Goal: Task Accomplishment & Management: Manage account settings

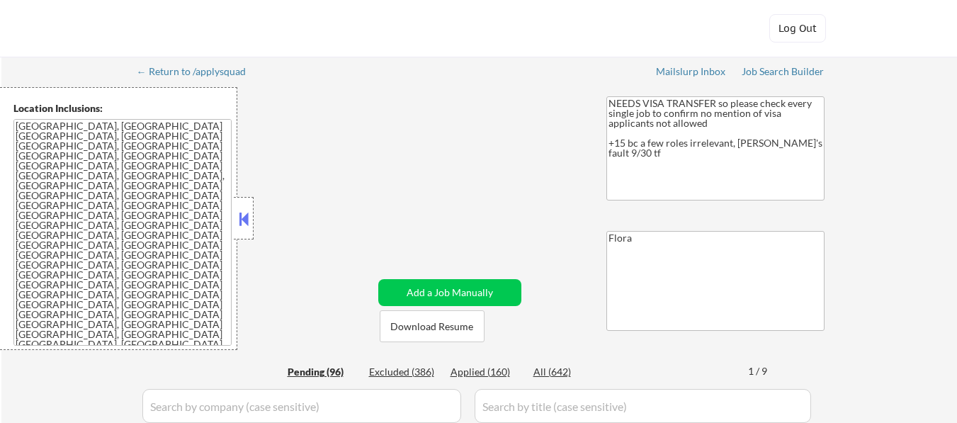
select select ""pending""
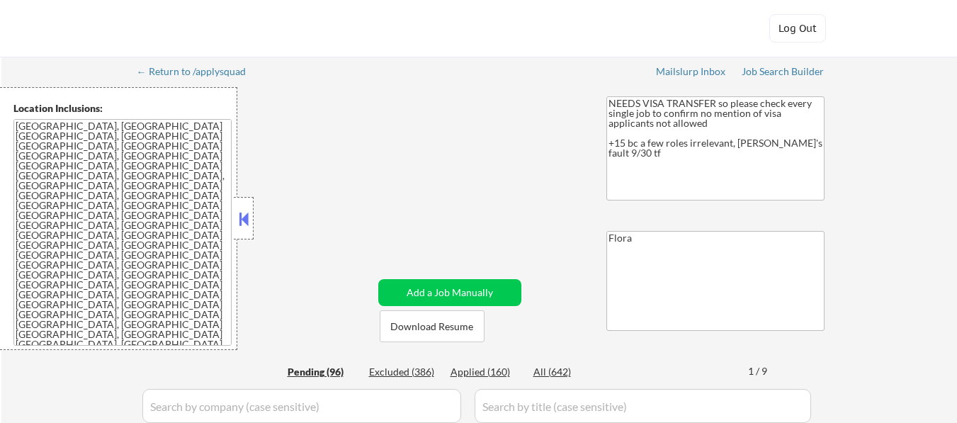
select select ""pending""
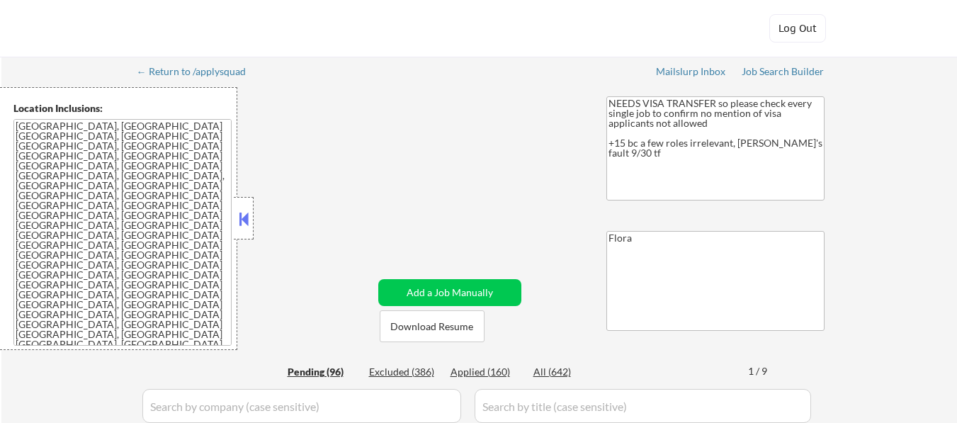
select select ""pending""
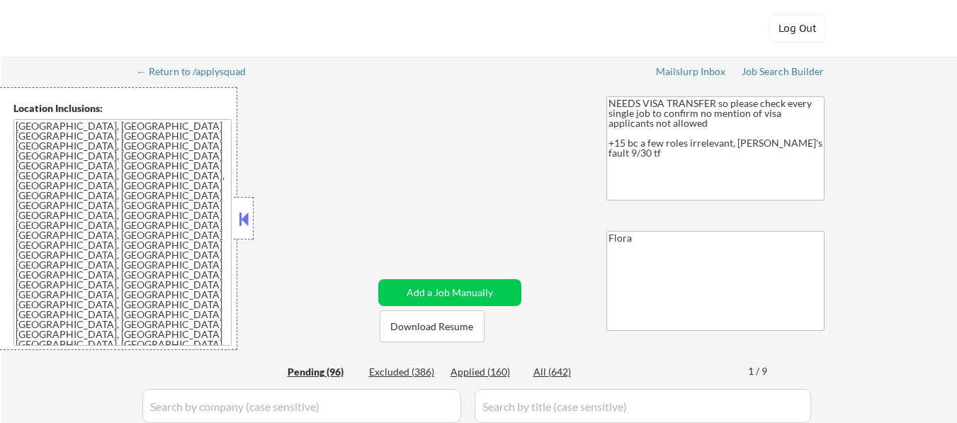
select select ""pending""
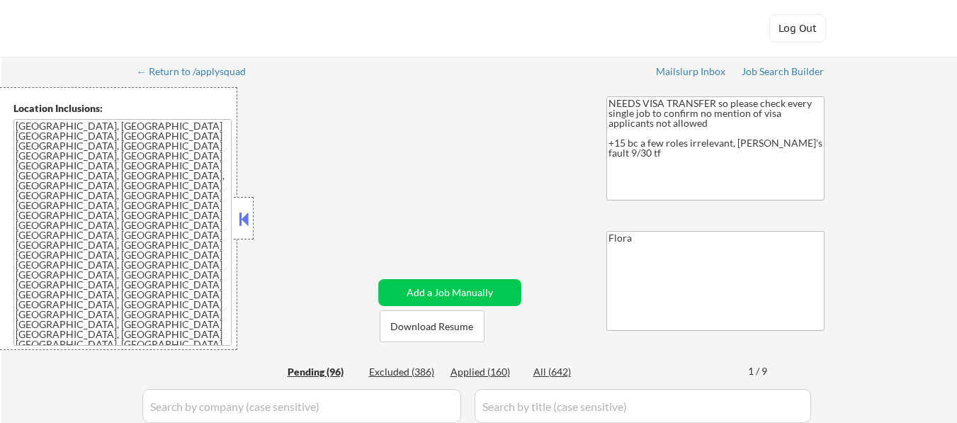
select select ""pending""
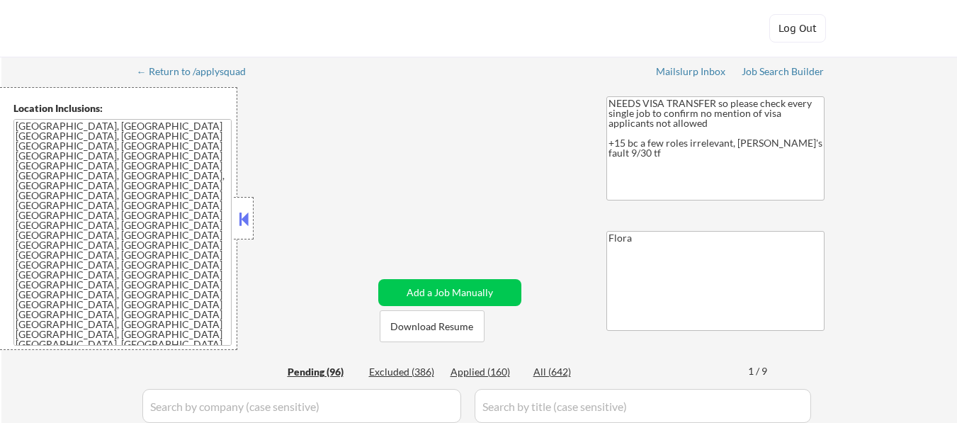
select select ""pending""
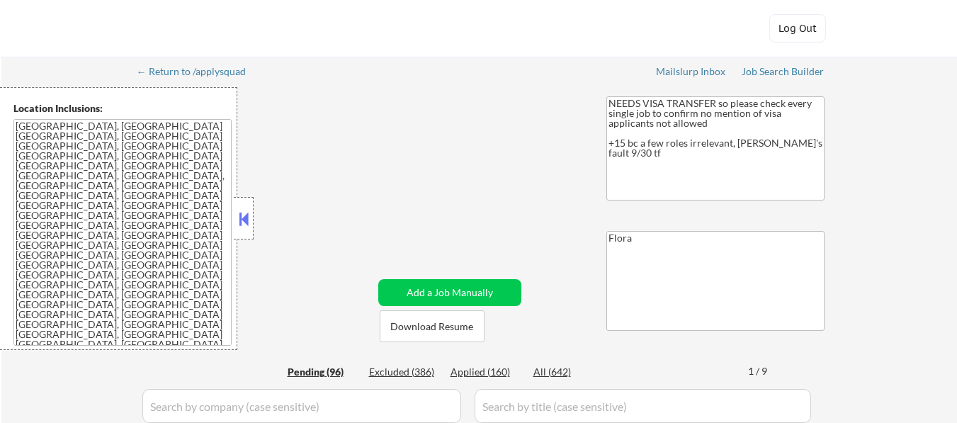
select select ""pending""
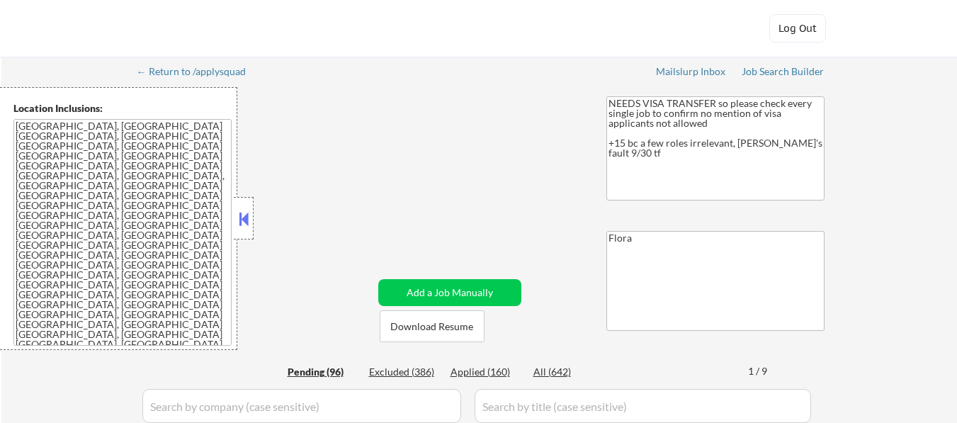
select select ""pending""
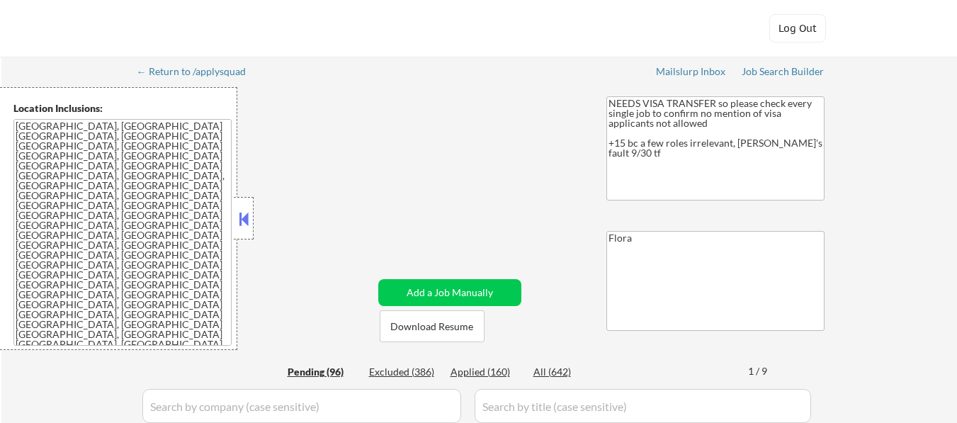
select select ""pending""
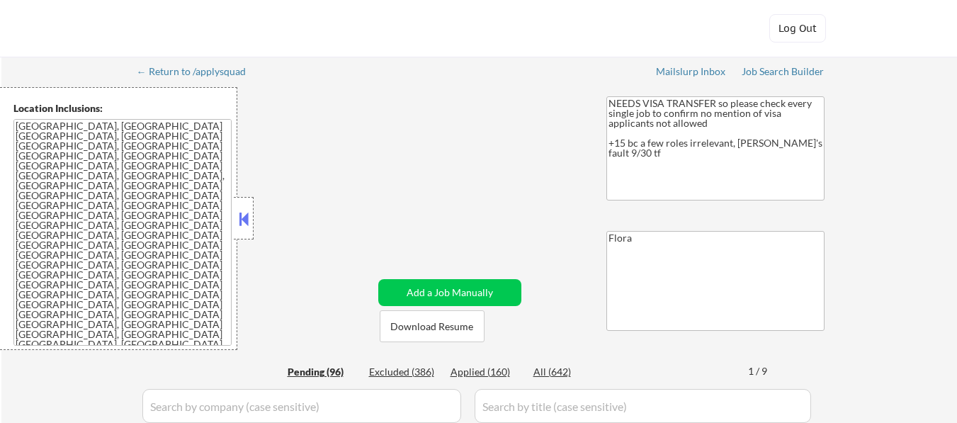
select select ""pending""
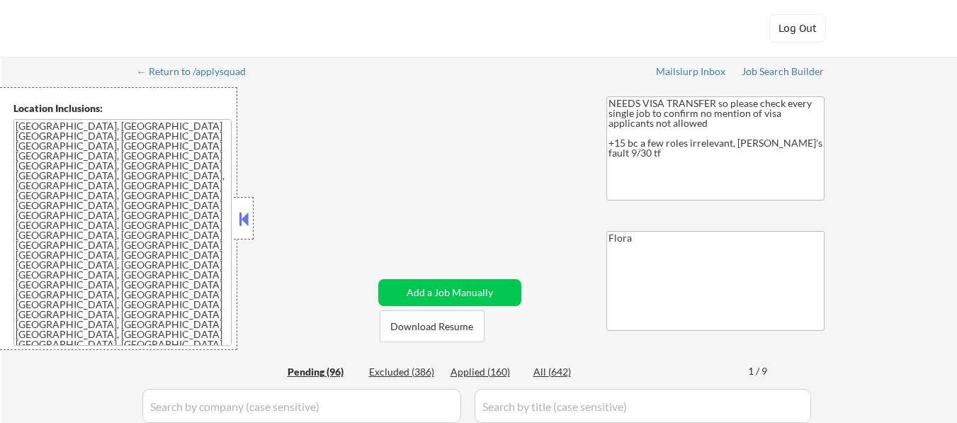
select select ""pending""
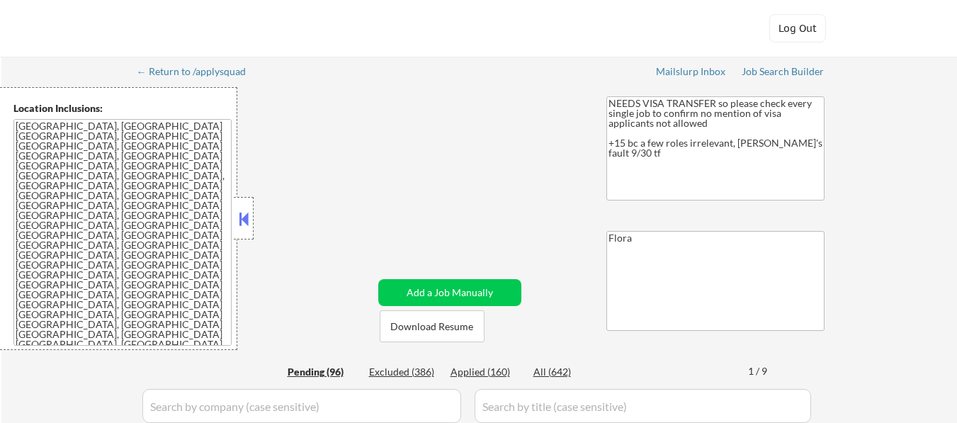
select select ""pending""
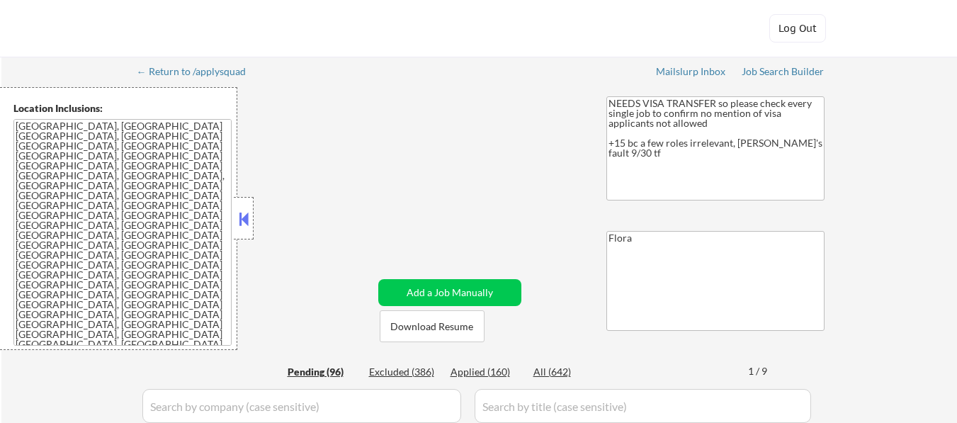
select select ""pending""
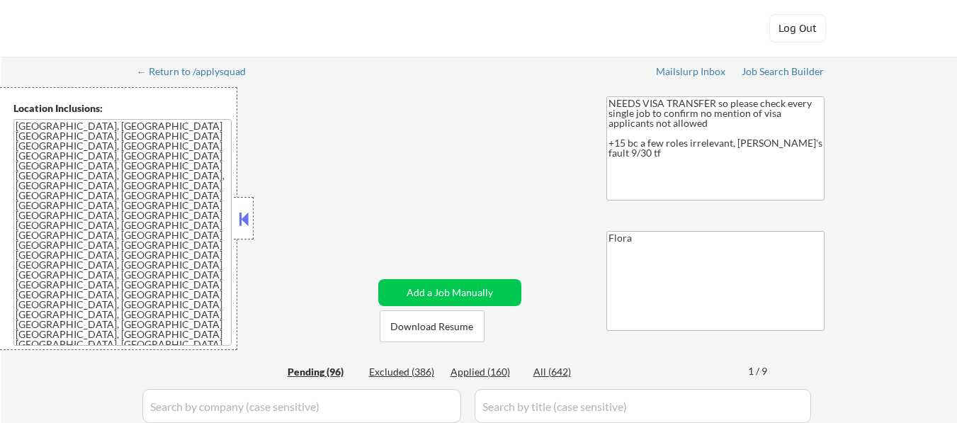
select select ""pending""
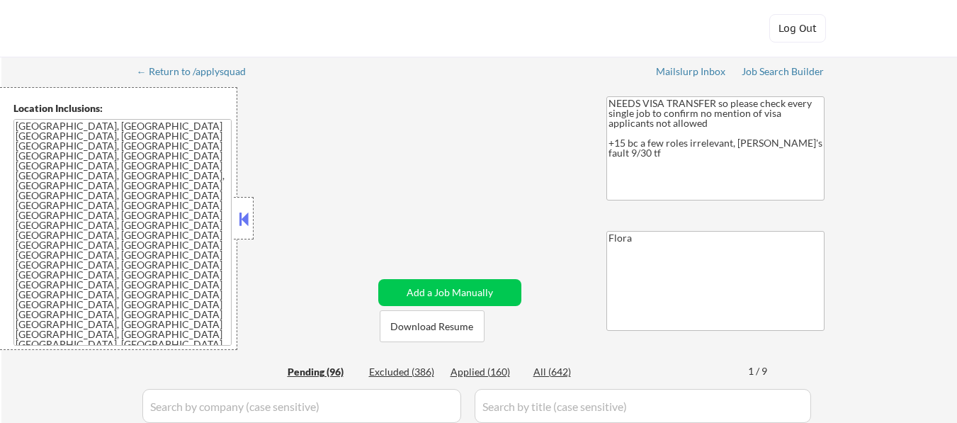
select select ""pending""
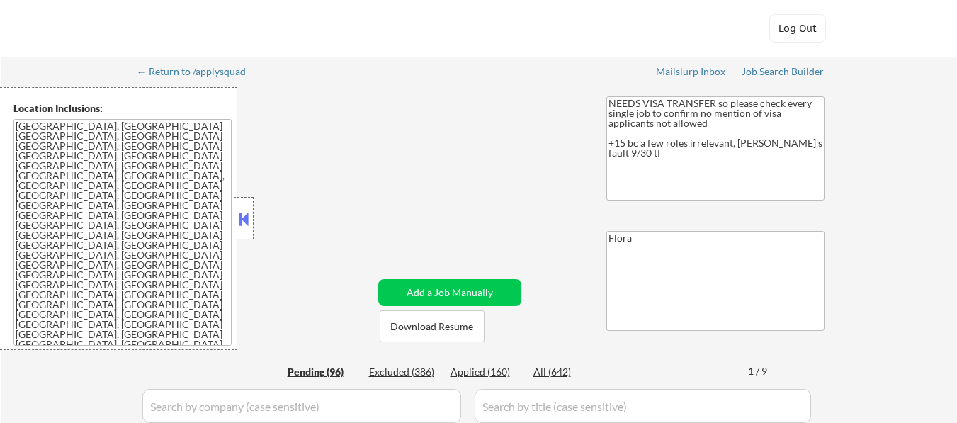
select select ""pending""
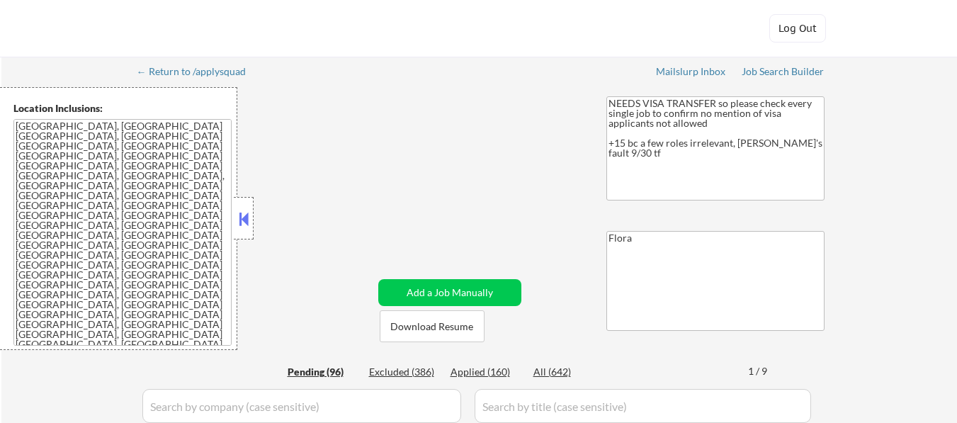
select select ""pending""
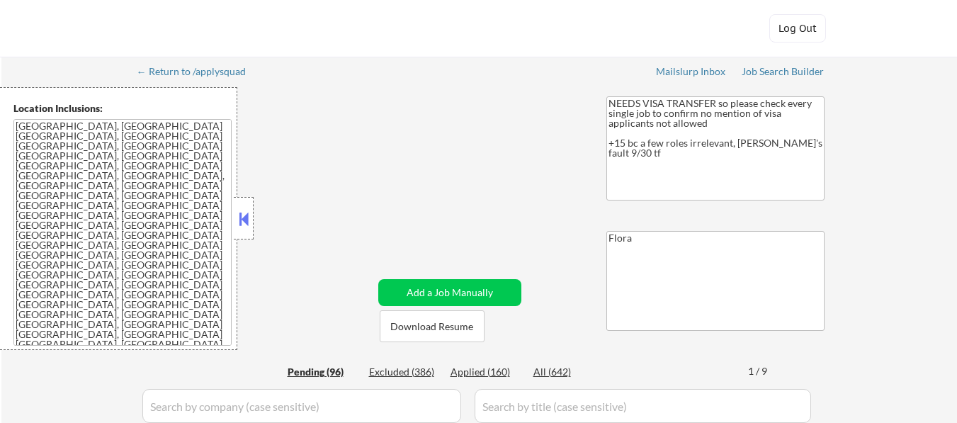
select select ""pending""
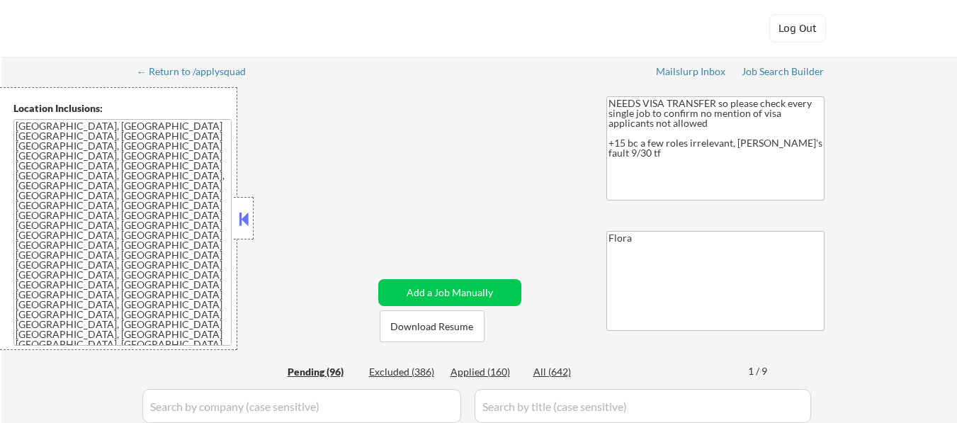
select select ""pending""
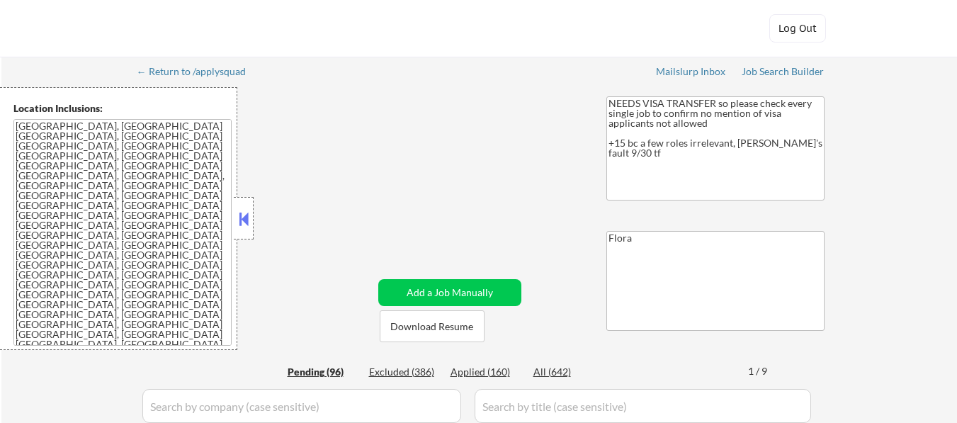
select select ""pending""
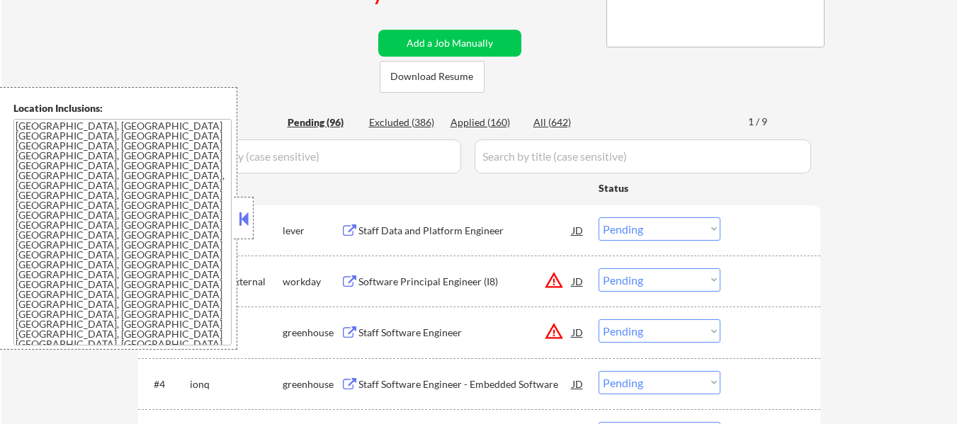
scroll to position [283, 0]
click at [235, 212] on div at bounding box center [244, 218] width 20 height 43
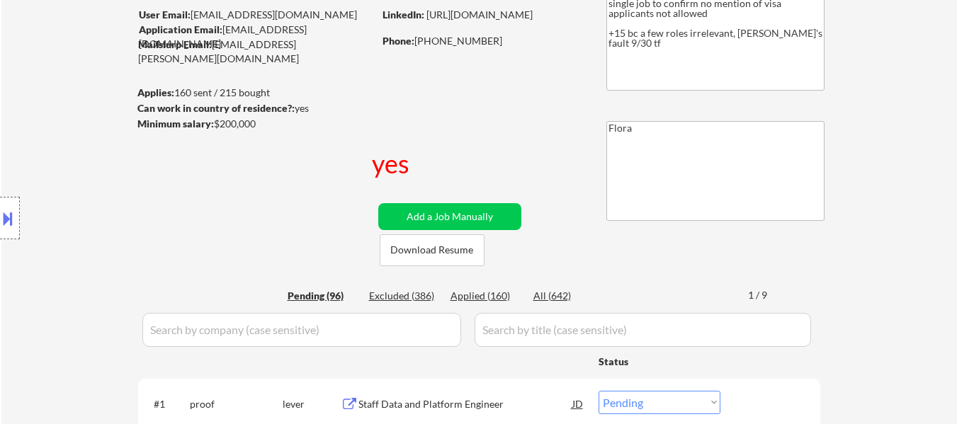
scroll to position [71, 0]
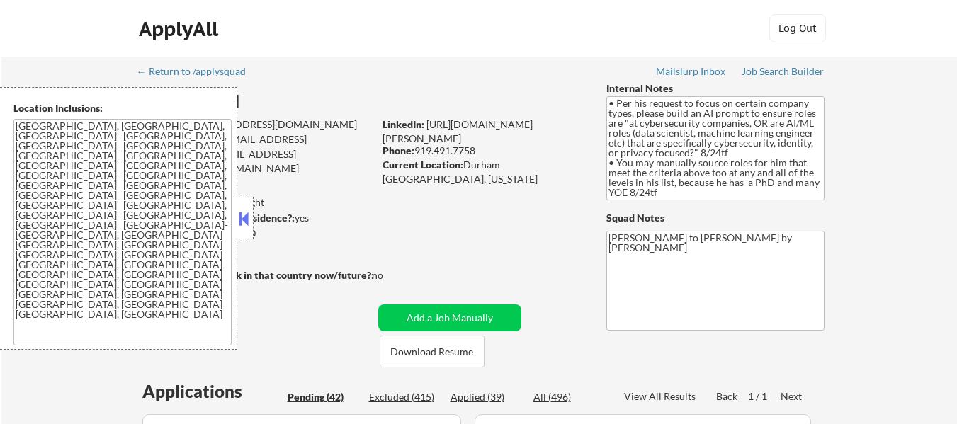
select select ""pending""
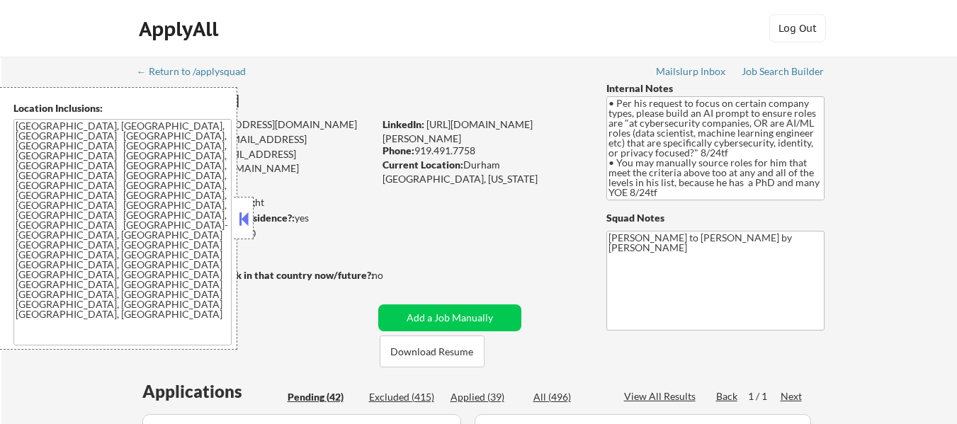
select select ""pending""
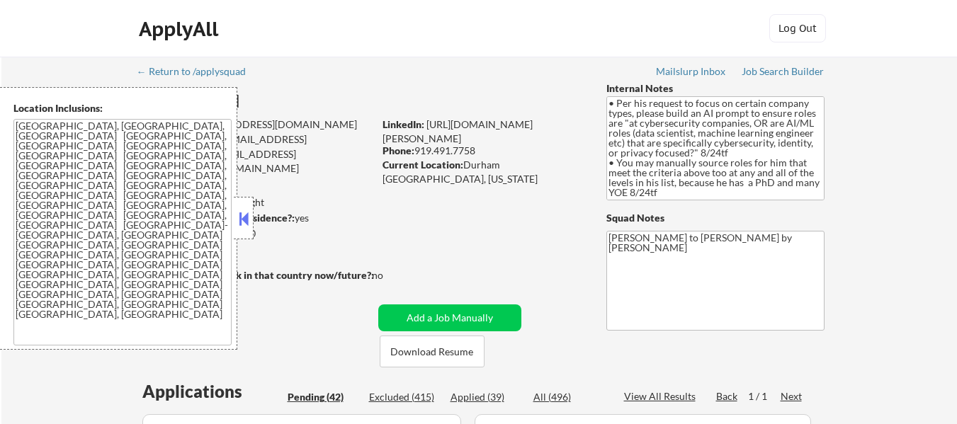
select select ""pending""
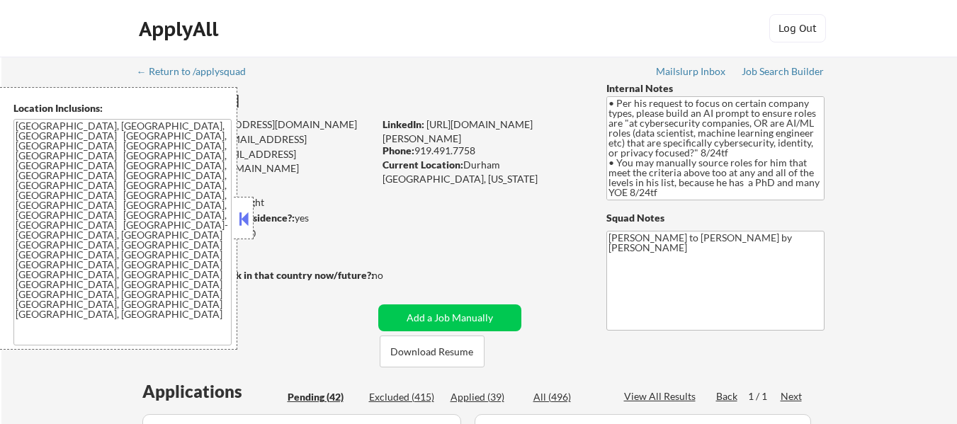
select select ""pending""
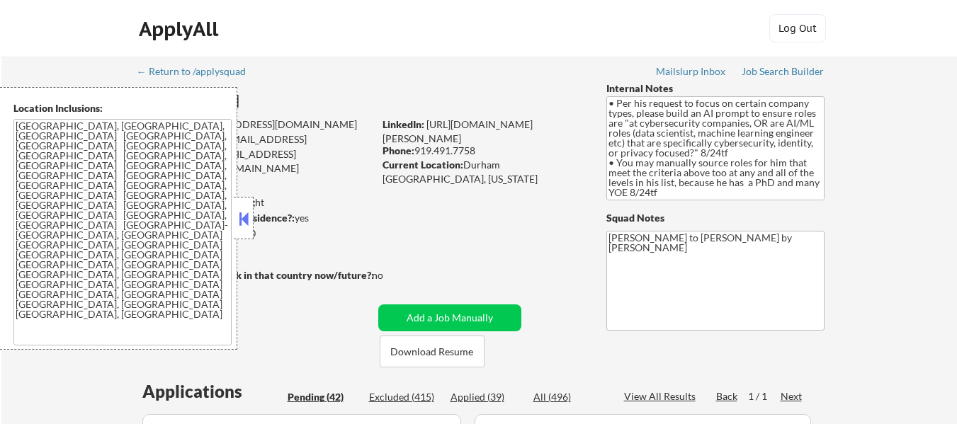
select select ""pending""
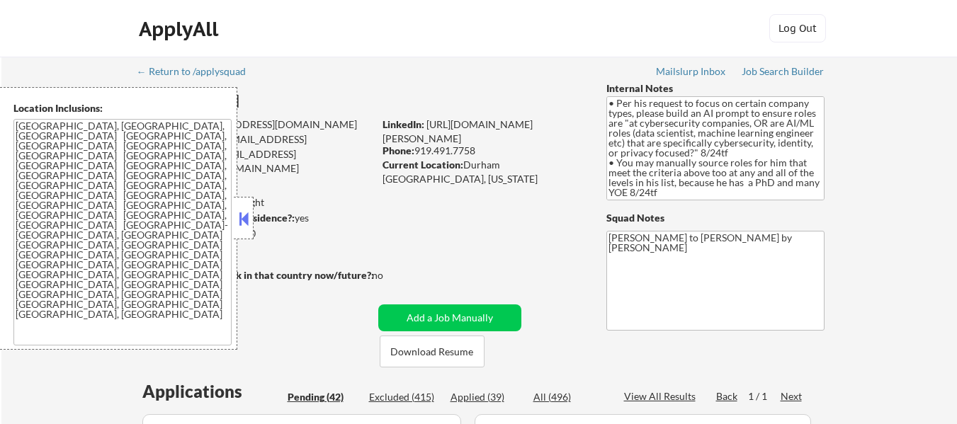
select select ""pending""
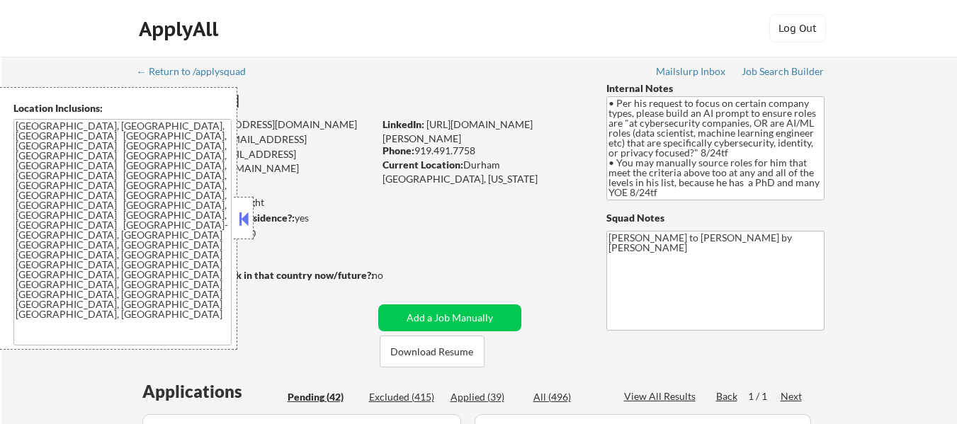
select select ""pending""
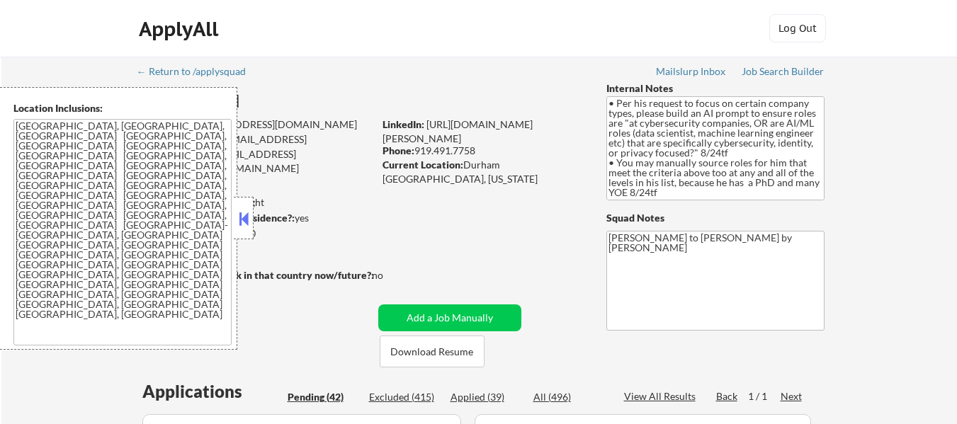
select select ""pending""
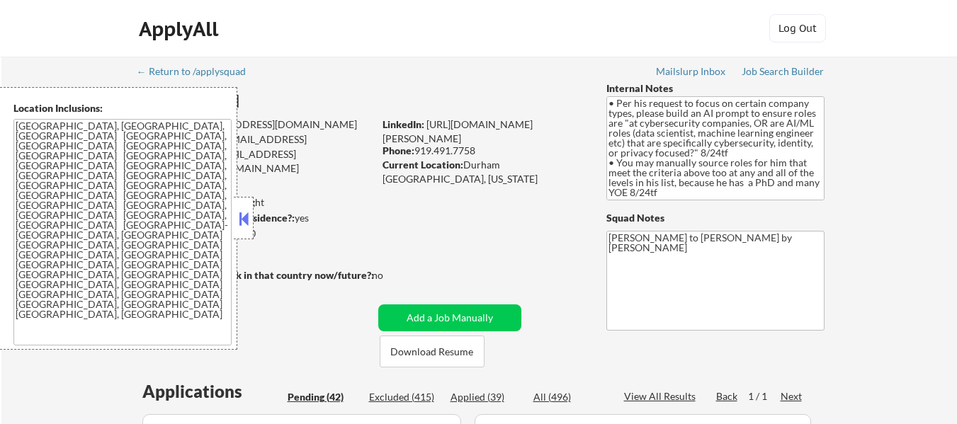
select select ""pending""
click at [244, 213] on button at bounding box center [244, 218] width 16 height 21
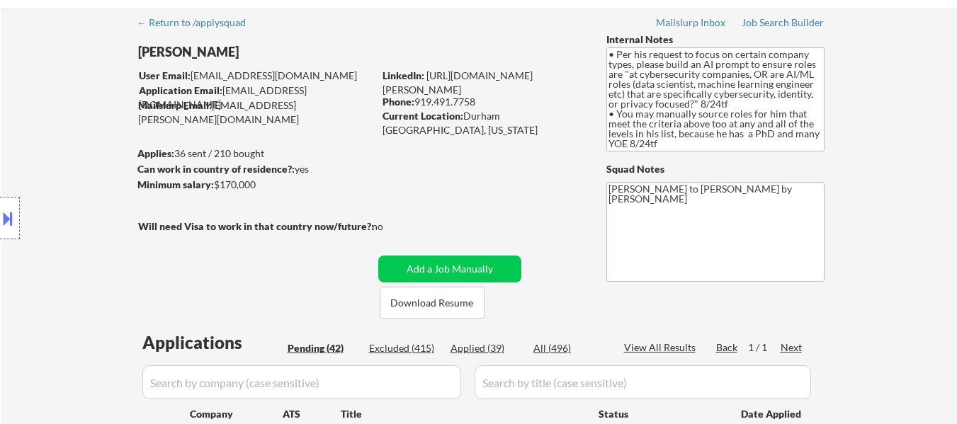
scroll to position [71, 0]
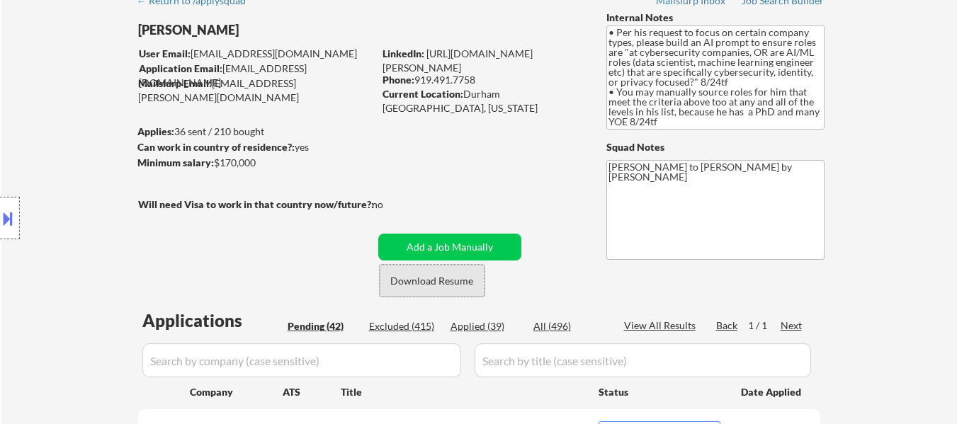
click at [437, 276] on button "Download Resume" at bounding box center [432, 281] width 105 height 32
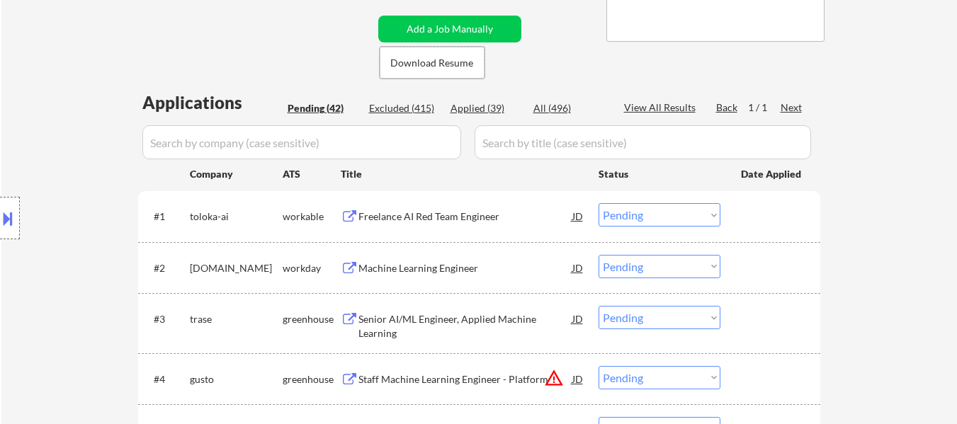
scroll to position [354, 0]
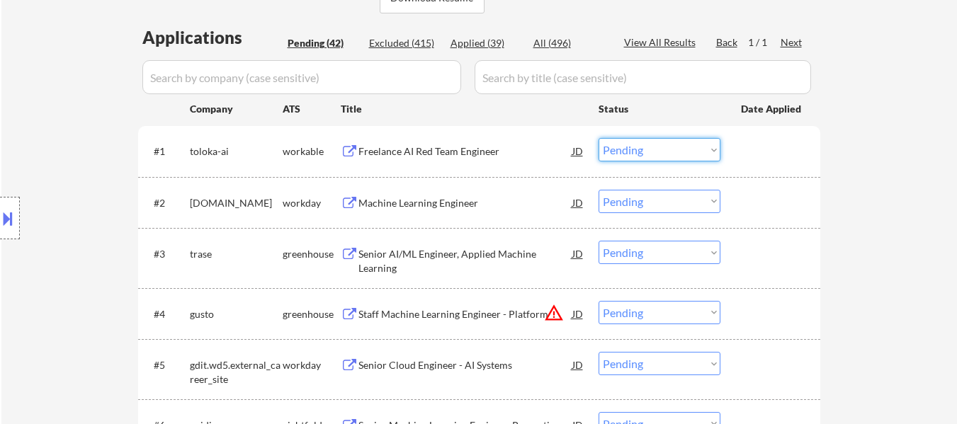
click at [684, 146] on select "Choose an option... Pending Applied Excluded (Questions) Excluded (Expired) Exc…" at bounding box center [660, 149] width 122 height 23
click at [599, 138] on select "Choose an option... Pending Applied Excluded (Questions) Excluded (Expired) Exc…" at bounding box center [660, 149] width 122 height 23
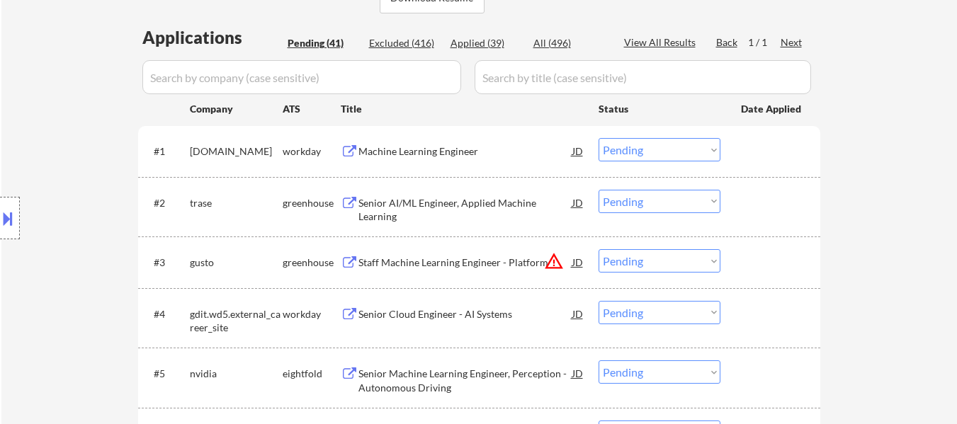
click at [400, 149] on div "Machine Learning Engineer" at bounding box center [466, 152] width 214 height 14
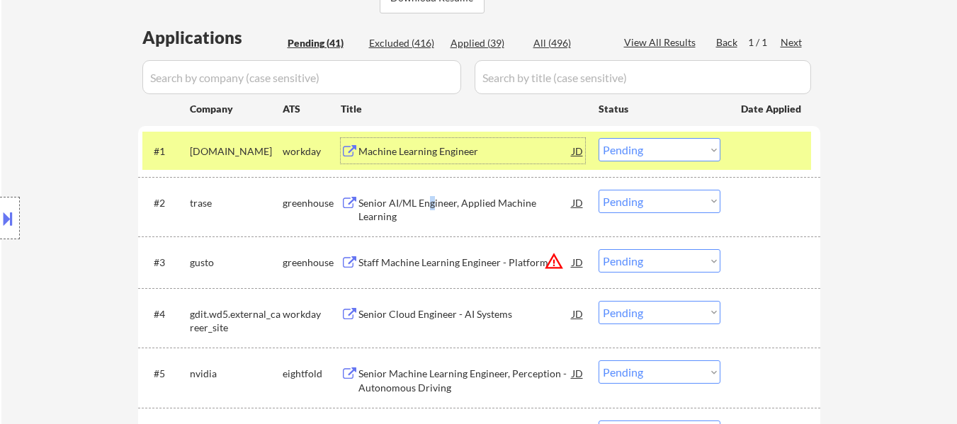
click at [433, 201] on div "Senior AI/ML Engineer, Applied Machine Learning" at bounding box center [466, 210] width 214 height 28
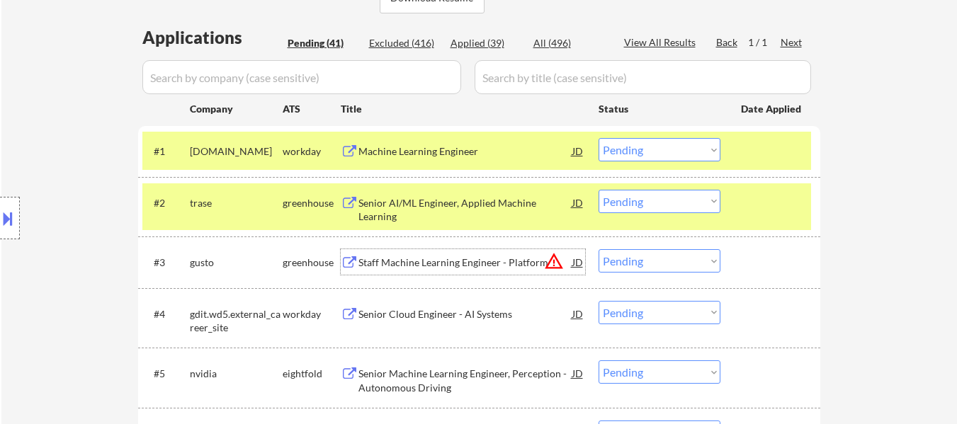
click at [439, 257] on div "Staff Machine Learning Engineer - Platform" at bounding box center [466, 263] width 214 height 14
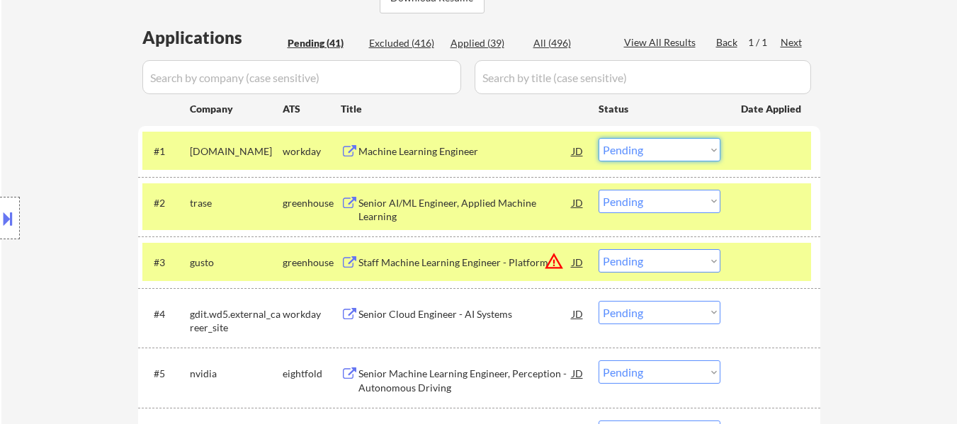
drag, startPoint x: 680, startPoint y: 149, endPoint x: 680, endPoint y: 157, distance: 7.8
click at [680, 149] on select "Choose an option... Pending Applied Excluded (Questions) Excluded (Expired) Exc…" at bounding box center [660, 149] width 122 height 23
click at [599, 138] on select "Choose an option... Pending Applied Excluded (Questions) Excluded (Expired) Exc…" at bounding box center [660, 149] width 122 height 23
select select ""pending""
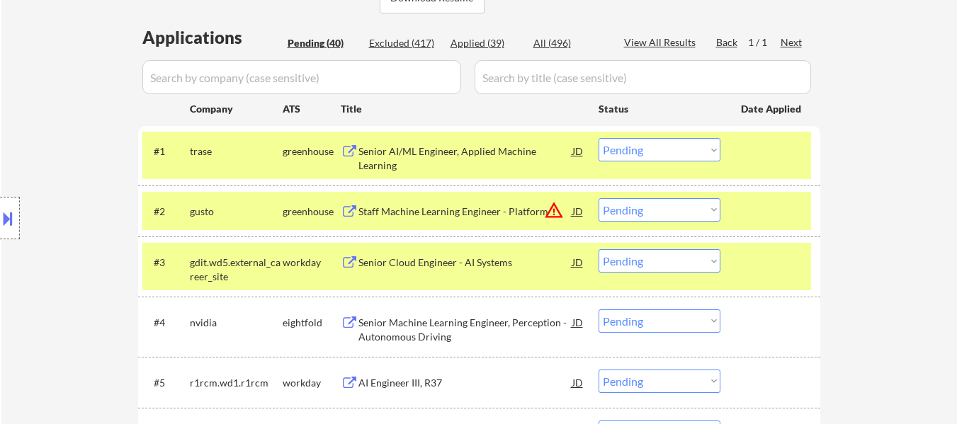
click at [643, 208] on select "Choose an option... Pending Applied Excluded (Questions) Excluded (Expired) Exc…" at bounding box center [660, 209] width 122 height 23
click at [599, 198] on select "Choose an option... Pending Applied Excluded (Questions) Excluded (Expired) Exc…" at bounding box center [660, 209] width 122 height 23
select select ""pending""
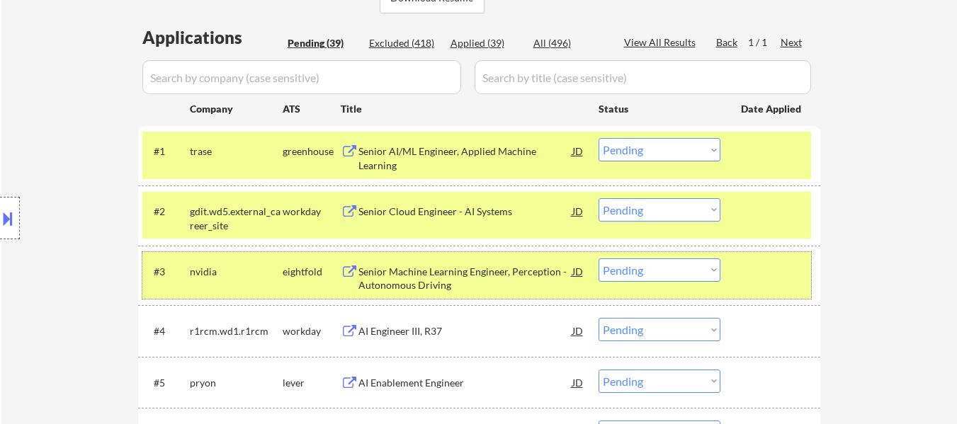
click at [760, 280] on div at bounding box center [772, 272] width 62 height 26
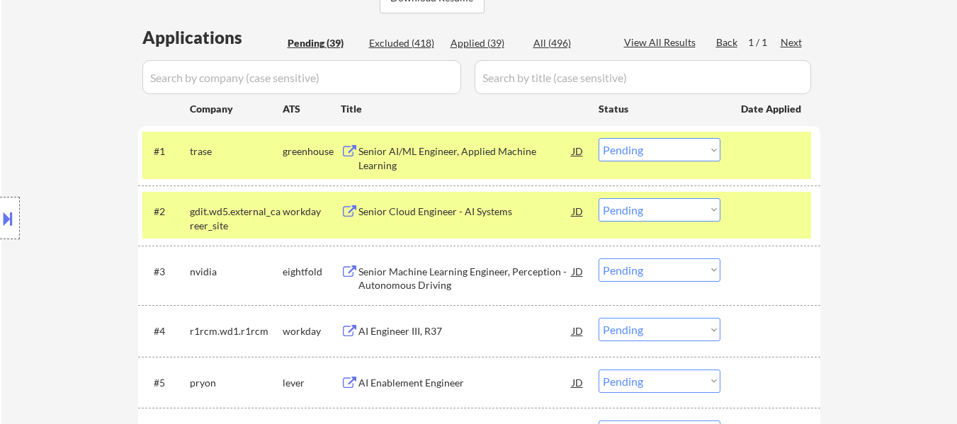
click at [761, 221] on div at bounding box center [772, 211] width 62 height 26
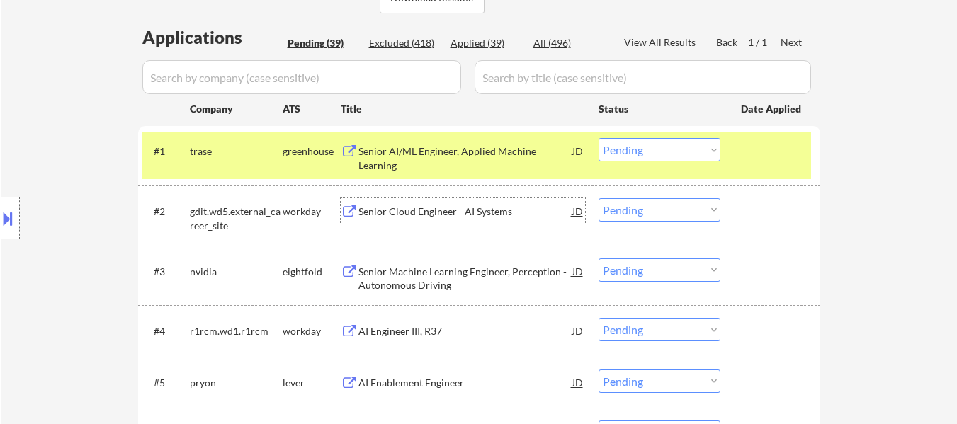
click at [496, 213] on div "Senior Cloud Engineer - AI Systems" at bounding box center [466, 212] width 214 height 14
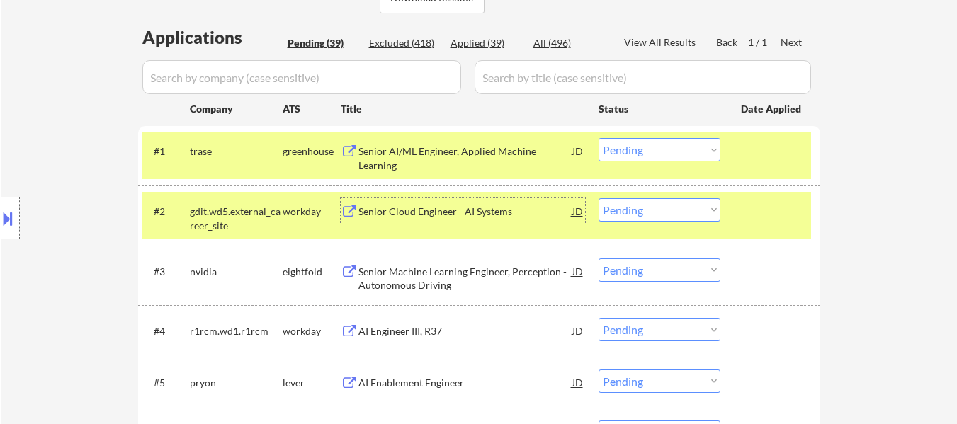
click at [619, 268] on select "Choose an option... Pending Applied Excluded (Questions) Excluded (Expired) Exc…" at bounding box center [660, 270] width 122 height 23
click at [599, 259] on select "Choose an option... Pending Applied Excluded (Questions) Excluded (Expired) Exc…" at bounding box center [660, 270] width 122 height 23
select select ""pending""
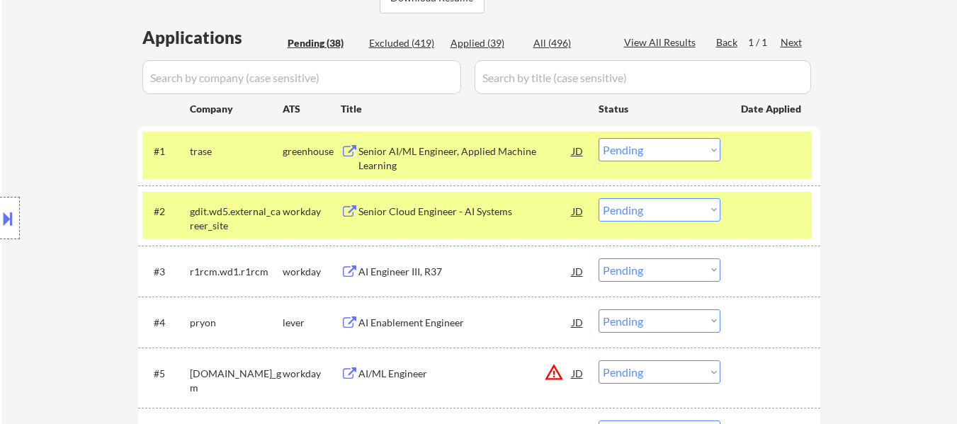
click at [645, 144] on select "Choose an option... Pending Applied Excluded (Questions) Excluded (Expired) Exc…" at bounding box center [660, 149] width 122 height 23
click at [599, 138] on select "Choose an option... Pending Applied Excluded (Questions) Excluded (Expired) Exc…" at bounding box center [660, 149] width 122 height 23
select select ""pending""
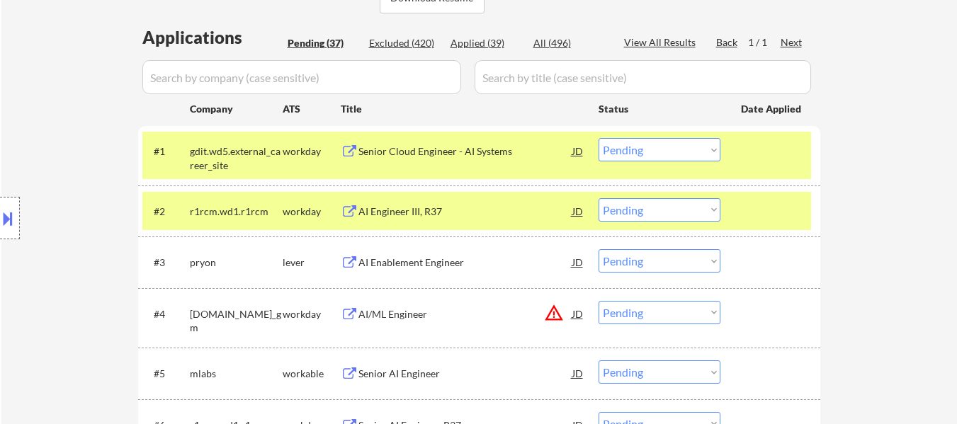
click at [752, 215] on div at bounding box center [772, 211] width 62 height 26
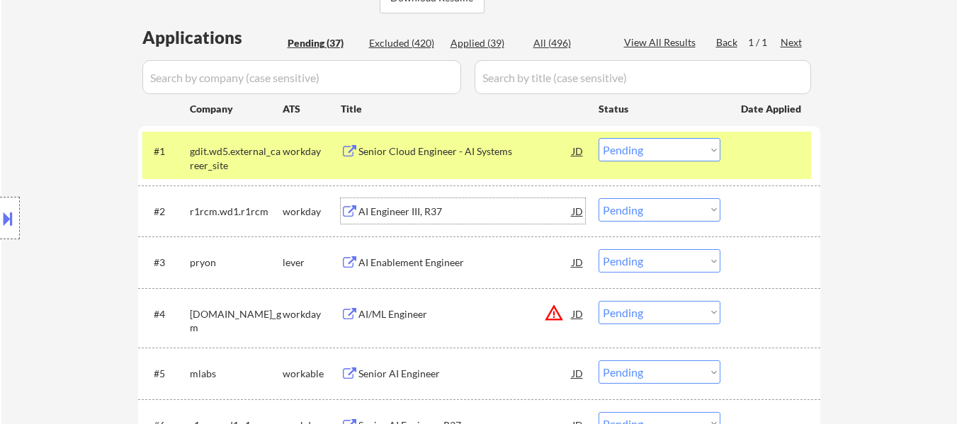
click at [437, 213] on div "AI Engineer III, R37" at bounding box center [466, 212] width 214 height 14
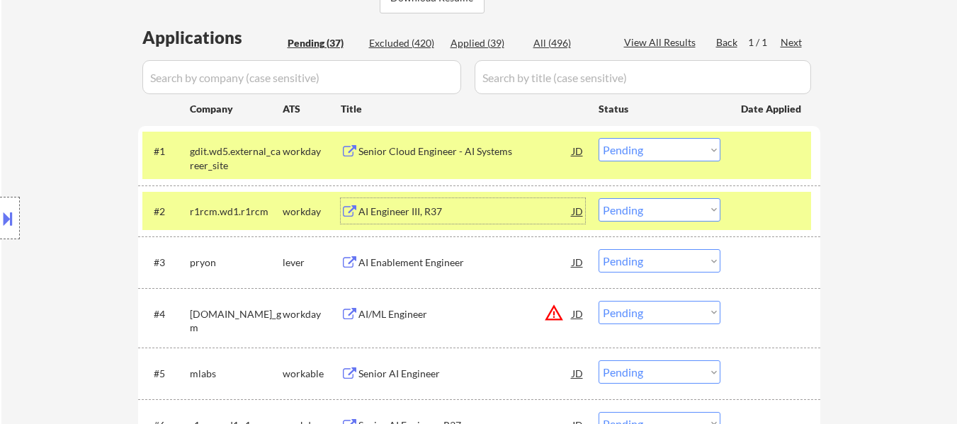
click at [383, 271] on div "AI Enablement Engineer" at bounding box center [466, 262] width 214 height 26
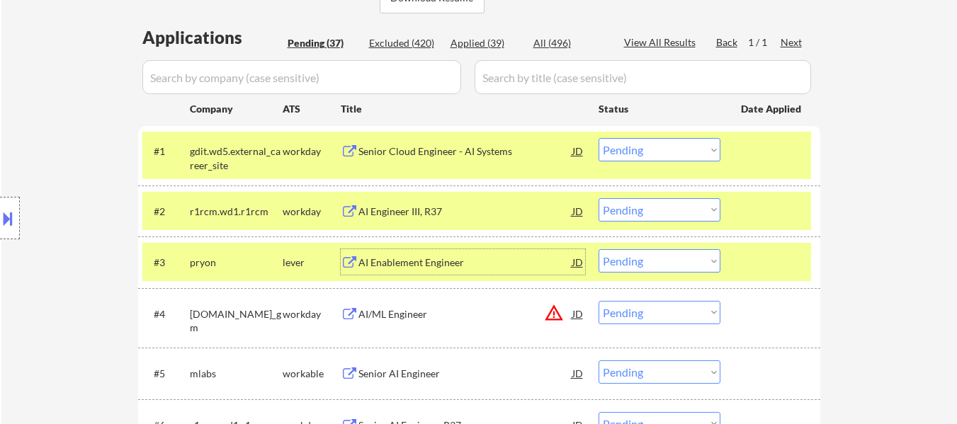
click at [660, 261] on select "Choose an option... Pending Applied Excluded (Questions) Excluded (Expired) Exc…" at bounding box center [660, 260] width 122 height 23
click at [599, 249] on select "Choose an option... Pending Applied Excluded (Questions) Excluded (Expired) Exc…" at bounding box center [660, 260] width 122 height 23
select select ""pending""
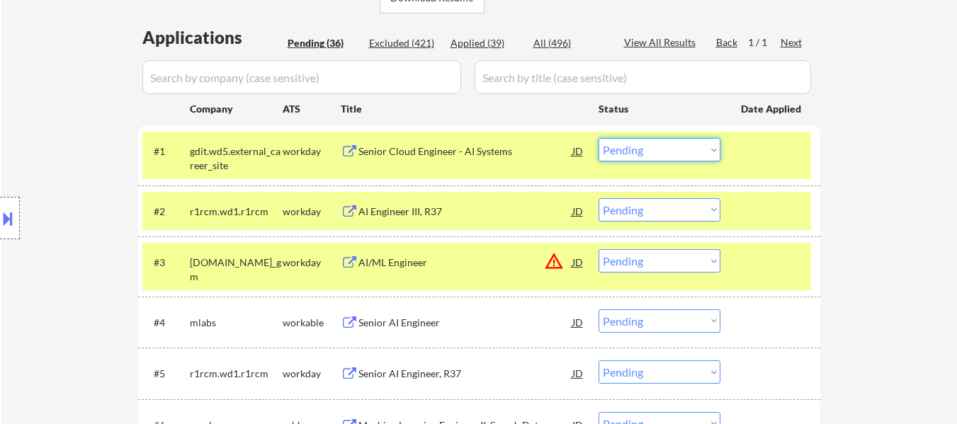
click at [635, 147] on select "Choose an option... Pending Applied Excluded (Questions) Excluded (Expired) Exc…" at bounding box center [660, 149] width 122 height 23
click at [599, 138] on select "Choose an option... Pending Applied Excluded (Questions) Excluded (Expired) Exc…" at bounding box center [660, 149] width 122 height 23
select select ""pending""
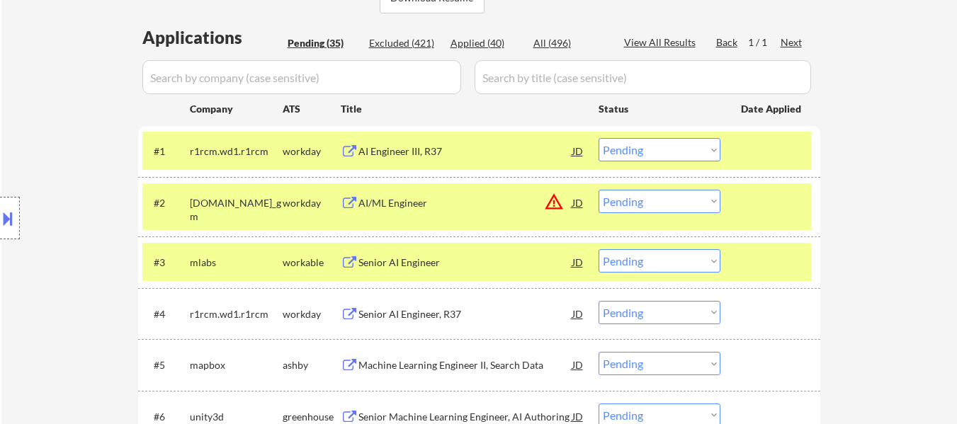
click at [785, 261] on div at bounding box center [772, 262] width 62 height 26
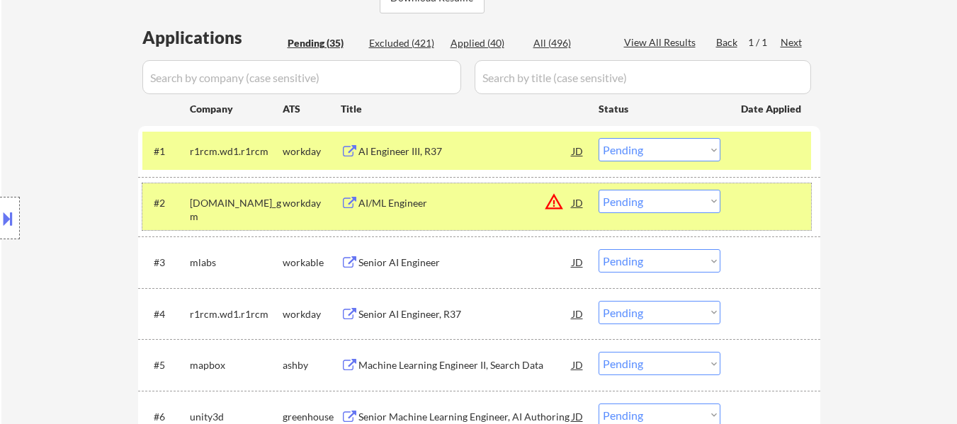
click at [768, 214] on div at bounding box center [772, 203] width 62 height 26
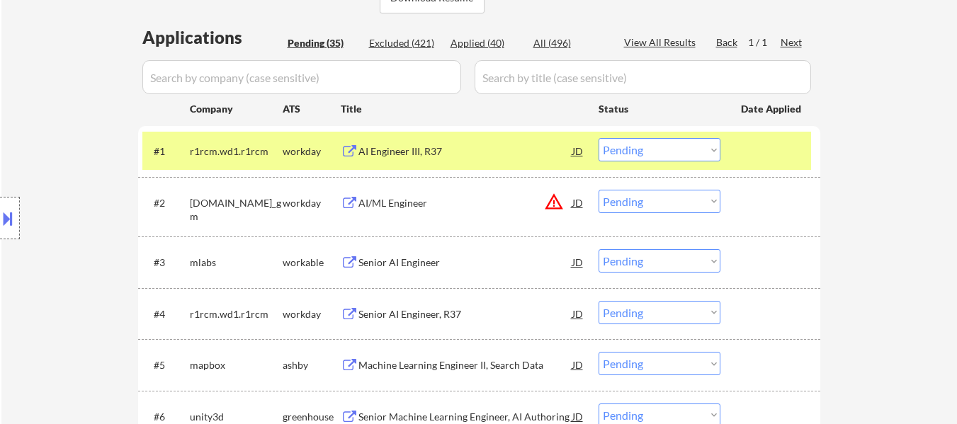
click at [394, 204] on div "AI/ML Engineer" at bounding box center [466, 203] width 214 height 14
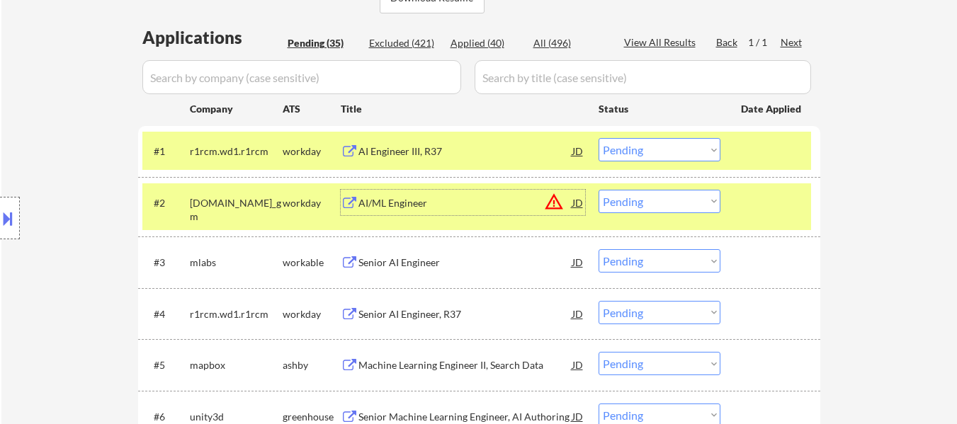
click at [631, 198] on select "Choose an option... Pending Applied Excluded (Questions) Excluded (Expired) Exc…" at bounding box center [660, 201] width 122 height 23
click at [599, 190] on select "Choose an option... Pending Applied Excluded (Questions) Excluded (Expired) Exc…" at bounding box center [660, 201] width 122 height 23
select select ""pending""
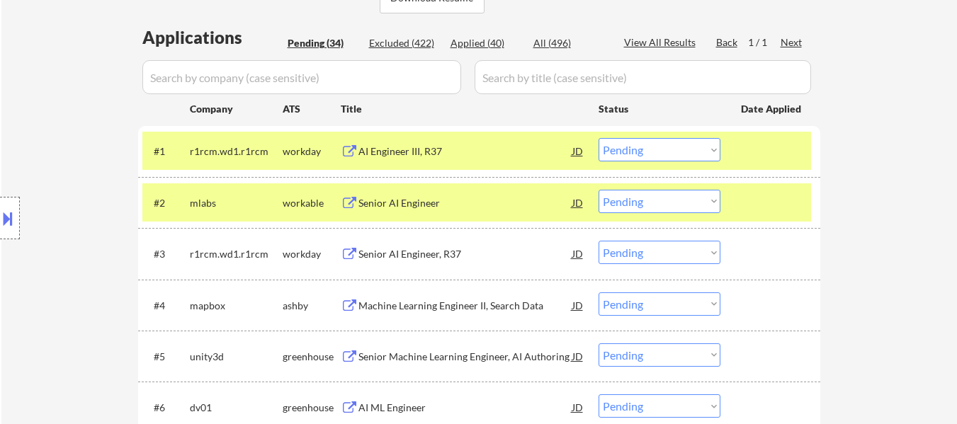
click at [674, 157] on select "Choose an option... Pending Applied Excluded (Questions) Excluded (Expired) Exc…" at bounding box center [660, 149] width 122 height 23
click at [599, 138] on select "Choose an option... Pending Applied Excluded (Questions) Excluded (Expired) Exc…" at bounding box center [660, 149] width 122 height 23
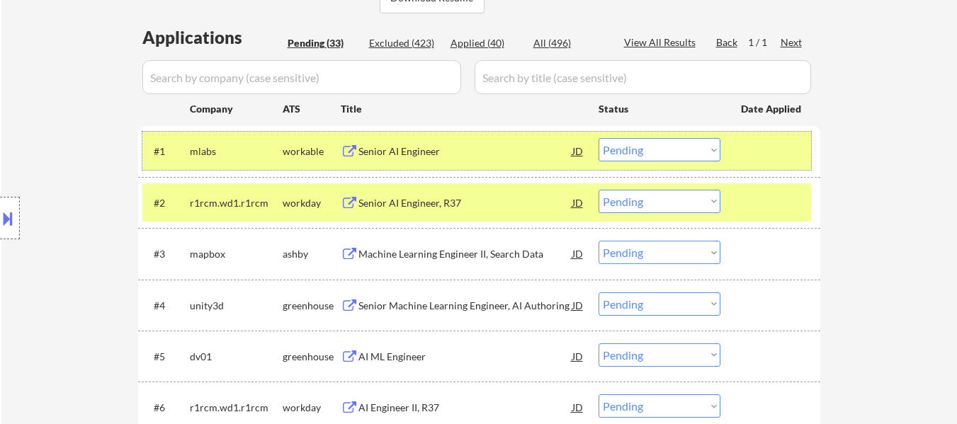
click at [774, 154] on div at bounding box center [772, 151] width 62 height 26
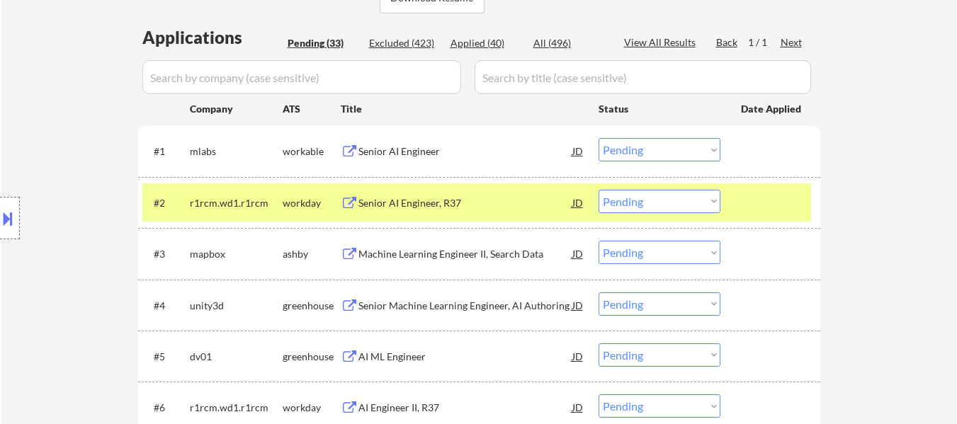
click at [767, 196] on div at bounding box center [772, 203] width 62 height 26
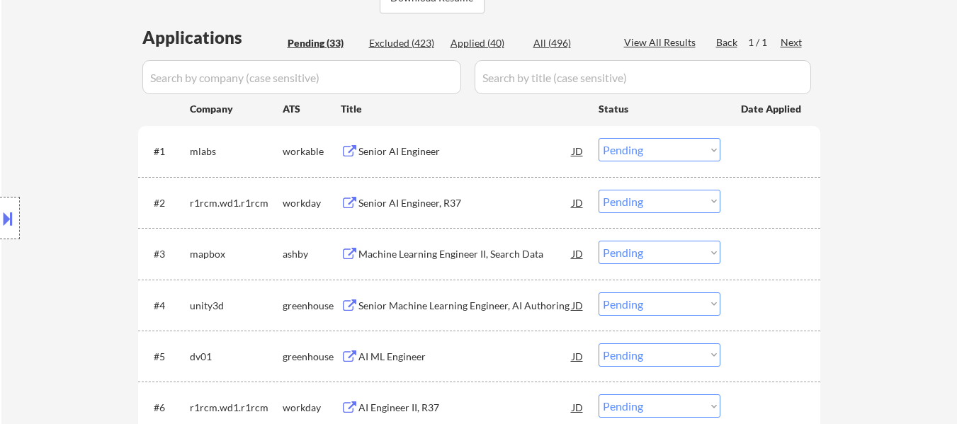
click at [424, 145] on div "Senior AI Engineer" at bounding box center [466, 152] width 214 height 14
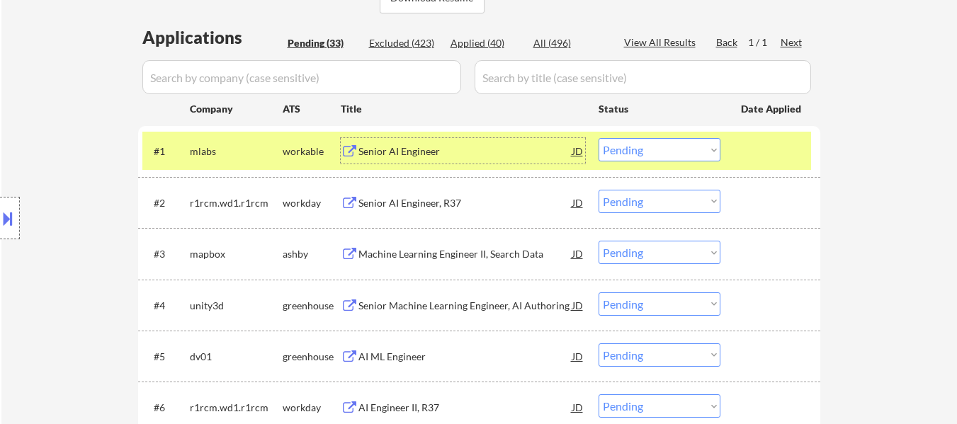
click at [419, 222] on div "#2 r1rcm.wd1.r1rcm workday Senior AI Engineer, R37 JD warning_amber Choose an o…" at bounding box center [479, 202] width 682 height 51
click at [440, 205] on div "Senior AI Engineer, R37" at bounding box center [466, 203] width 214 height 14
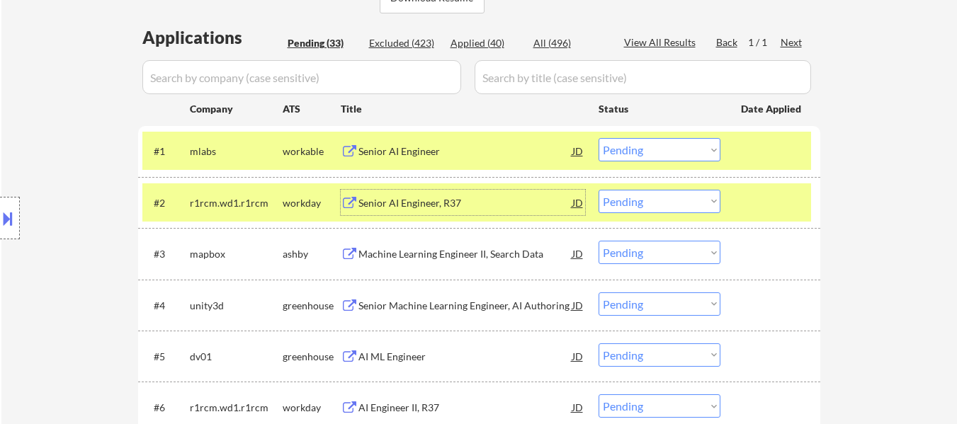
click at [495, 256] on div "Machine Learning Engineer II, Search Data" at bounding box center [466, 254] width 214 height 14
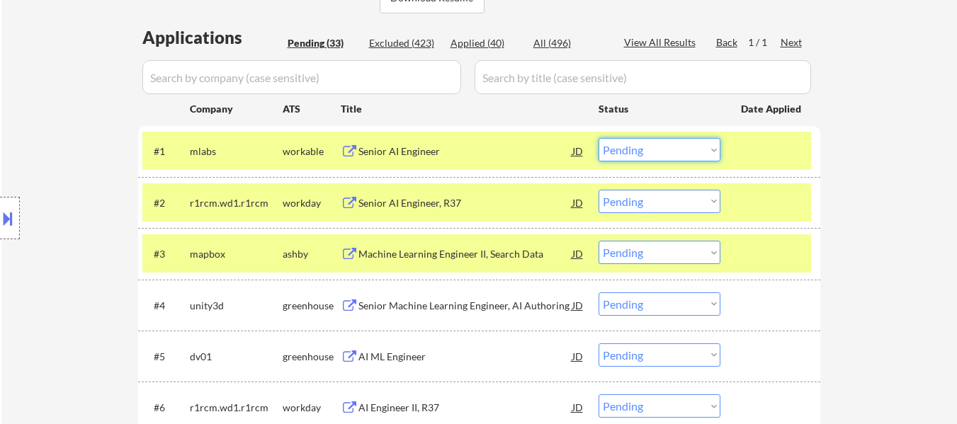
click at [675, 149] on select "Choose an option... Pending Applied Excluded (Questions) Excluded (Expired) Exc…" at bounding box center [660, 149] width 122 height 23
click at [599, 138] on select "Choose an option... Pending Applied Excluded (Questions) Excluded (Expired) Exc…" at bounding box center [660, 149] width 122 height 23
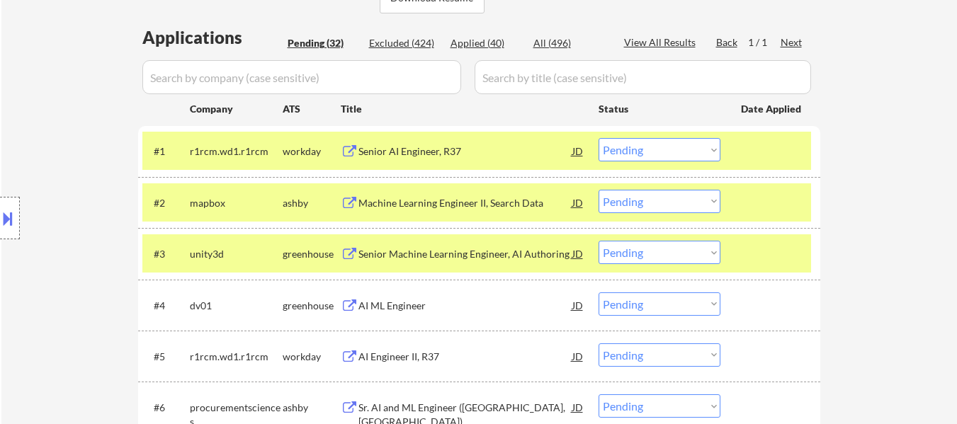
click at [636, 143] on select "Choose an option... Pending Applied Excluded (Questions) Excluded (Expired) Exc…" at bounding box center [660, 149] width 122 height 23
click at [599, 138] on select "Choose an option... Pending Applied Excluded (Questions) Excluded (Expired) Exc…" at bounding box center [660, 149] width 122 height 23
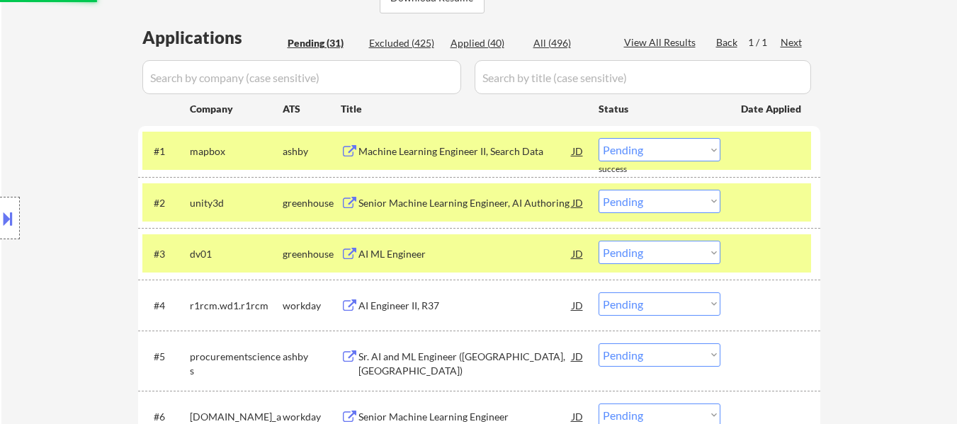
click at [667, 146] on select "Choose an option... Pending Applied Excluded (Questions) Excluded (Expired) Exc…" at bounding box center [660, 149] width 122 height 23
click at [599, 138] on select "Choose an option... Pending Applied Excluded (Questions) Excluded (Expired) Exc…" at bounding box center [660, 149] width 122 height 23
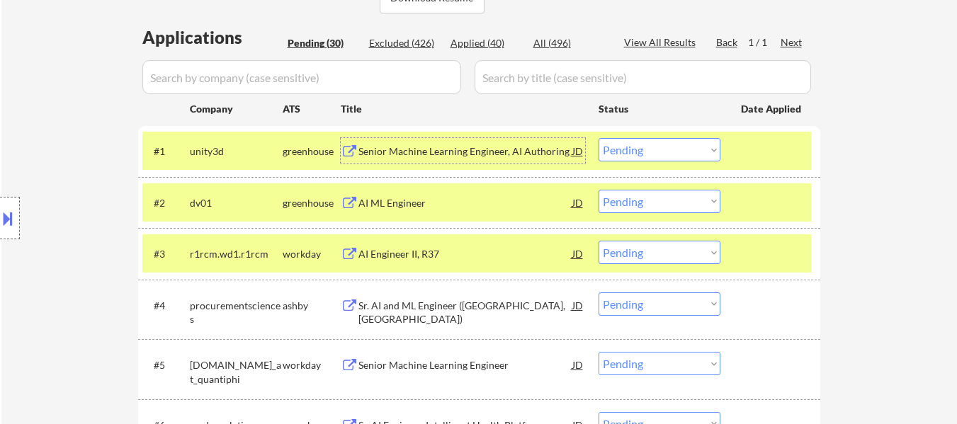
click at [515, 145] on div "Senior Machine Learning Engineer, AI Authoring" at bounding box center [466, 151] width 214 height 26
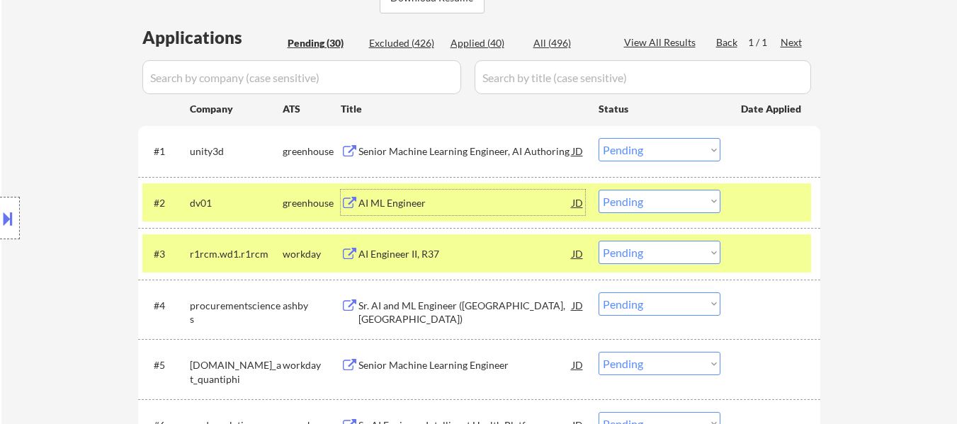
click at [416, 206] on div "AI ML Engineer" at bounding box center [466, 203] width 214 height 14
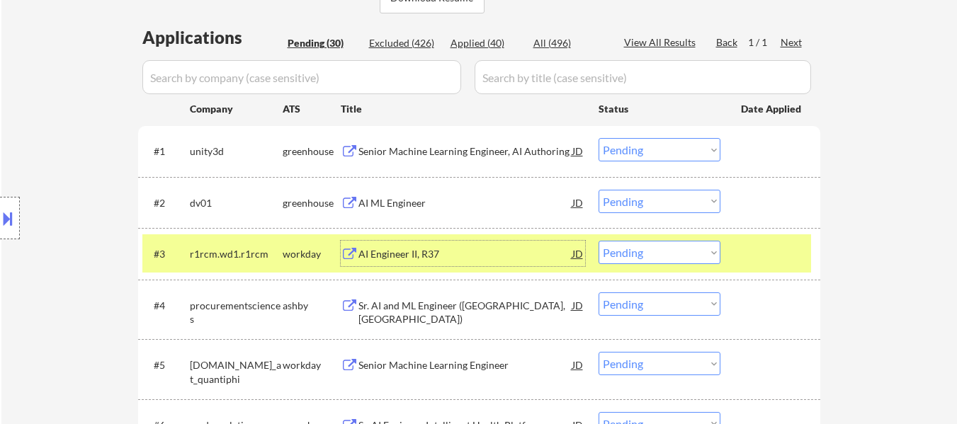
click at [401, 259] on div "AI Engineer II, R37" at bounding box center [466, 254] width 214 height 14
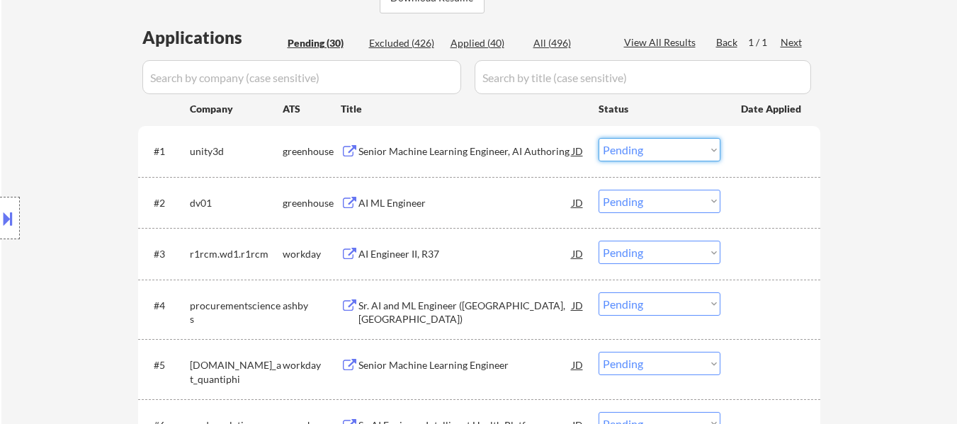
click at [633, 146] on select "Choose an option... Pending Applied Excluded (Questions) Excluded (Expired) Exc…" at bounding box center [660, 149] width 122 height 23
click at [599, 138] on select "Choose an option... Pending Applied Excluded (Questions) Excluded (Expired) Exc…" at bounding box center [660, 149] width 122 height 23
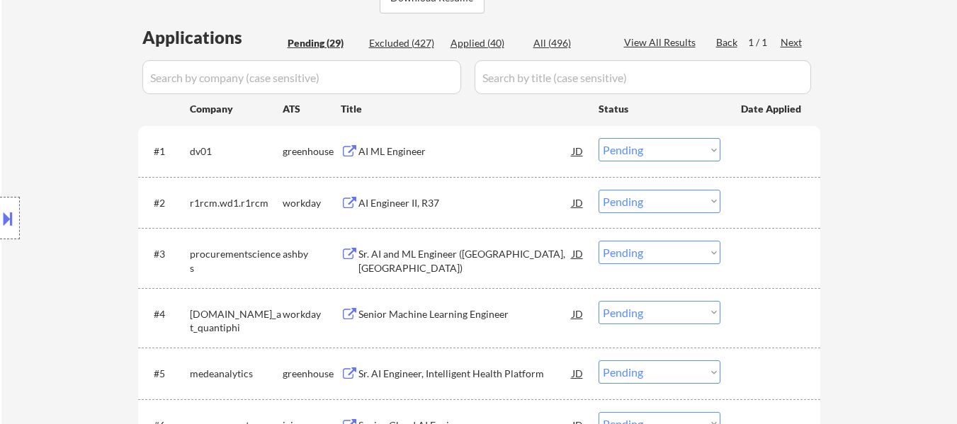
click at [641, 149] on select "Choose an option... Pending Applied Excluded (Questions) Excluded (Expired) Exc…" at bounding box center [660, 149] width 122 height 23
click at [599, 138] on select "Choose an option... Pending Applied Excluded (Questions) Excluded (Expired) Exc…" at bounding box center [660, 149] width 122 height 23
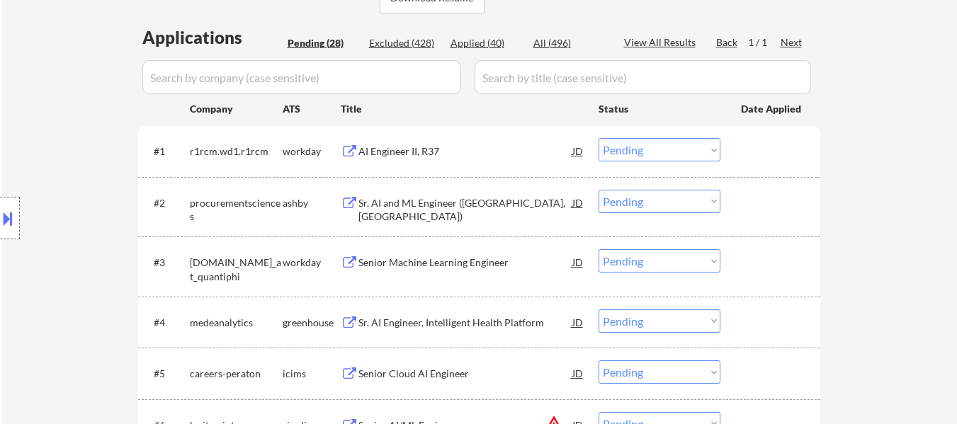
click at [648, 147] on select "Choose an option... Pending Applied Excluded (Questions) Excluded (Expired) Exc…" at bounding box center [660, 149] width 122 height 23
click at [599, 138] on select "Choose an option... Pending Applied Excluded (Questions) Excluded (Expired) Exc…" at bounding box center [660, 149] width 122 height 23
click at [481, 196] on div "Sr. AI and ML Engineer (Salt Lake City, UT)" at bounding box center [466, 210] width 214 height 28
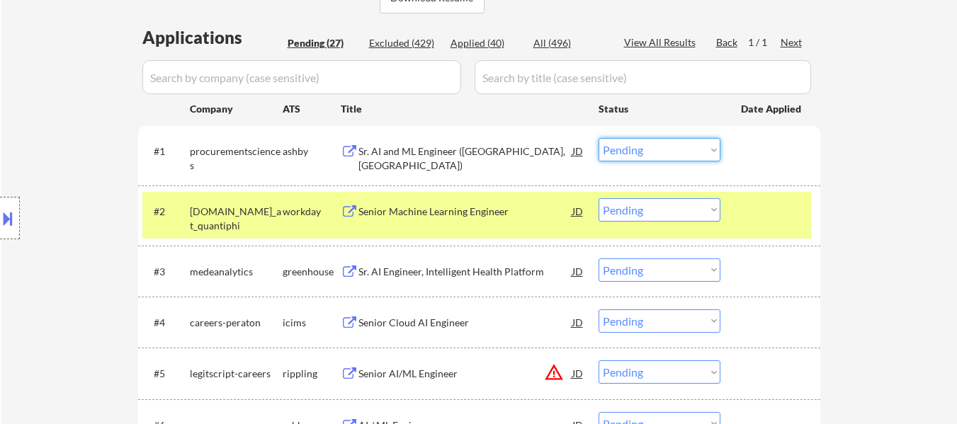
click at [700, 147] on select "Choose an option... Pending Applied Excluded (Questions) Excluded (Expired) Exc…" at bounding box center [660, 149] width 122 height 23
click at [599, 138] on select "Choose an option... Pending Applied Excluded (Questions) Excluded (Expired) Exc…" at bounding box center [660, 149] width 122 height 23
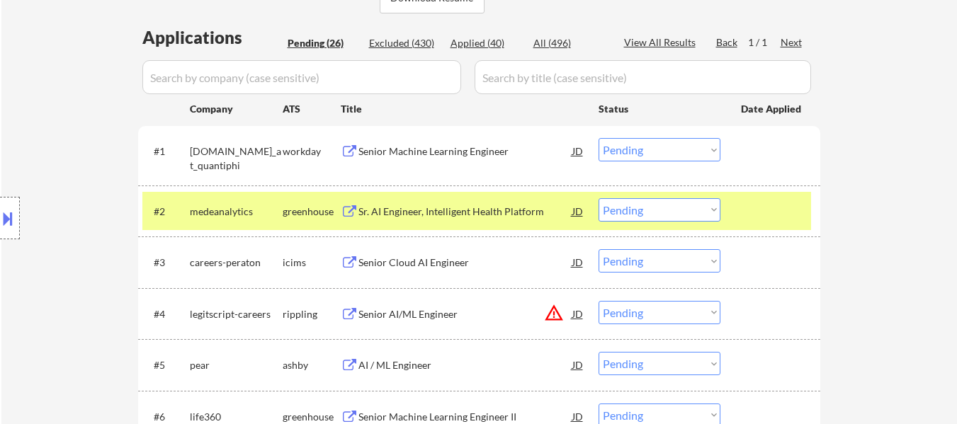
click at [752, 213] on div at bounding box center [772, 211] width 62 height 26
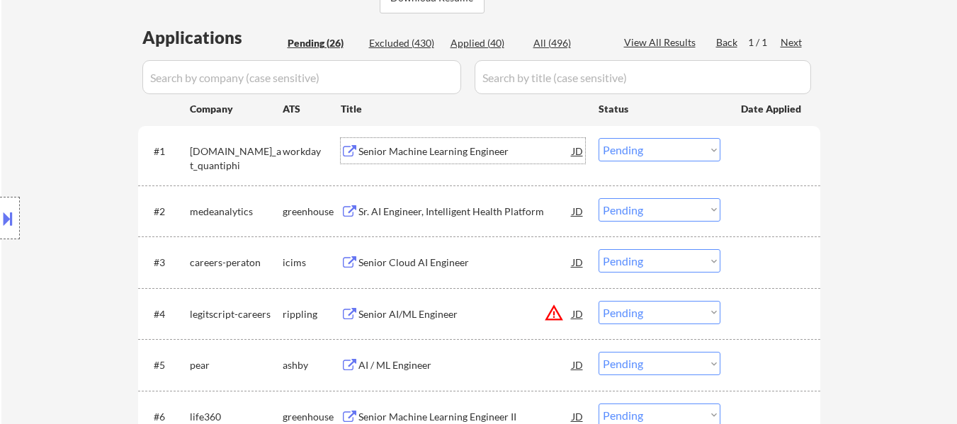
click at [415, 149] on div "Senior Machine Learning Engineer" at bounding box center [466, 152] width 214 height 14
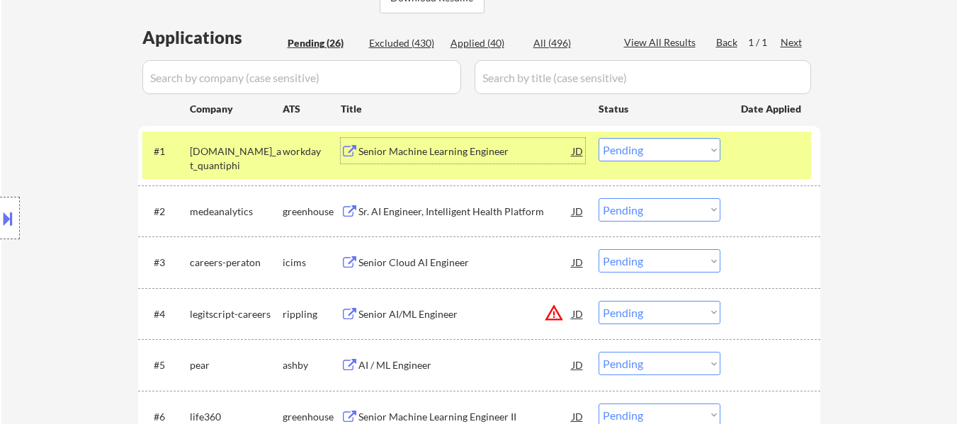
click at [662, 150] on select "Choose an option... Pending Applied Excluded (Questions) Excluded (Expired) Exc…" at bounding box center [660, 149] width 122 height 23
click at [599, 138] on select "Choose an option... Pending Applied Excluded (Questions) Excluded (Expired) Exc…" at bounding box center [660, 149] width 122 height 23
select select ""pending""
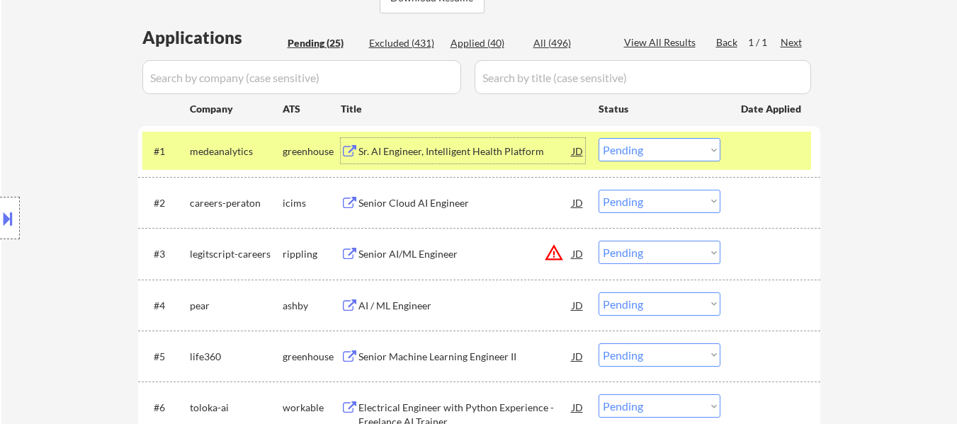
click at [476, 150] on div "Sr. AI Engineer, Intelligent Health Platform" at bounding box center [466, 152] width 214 height 14
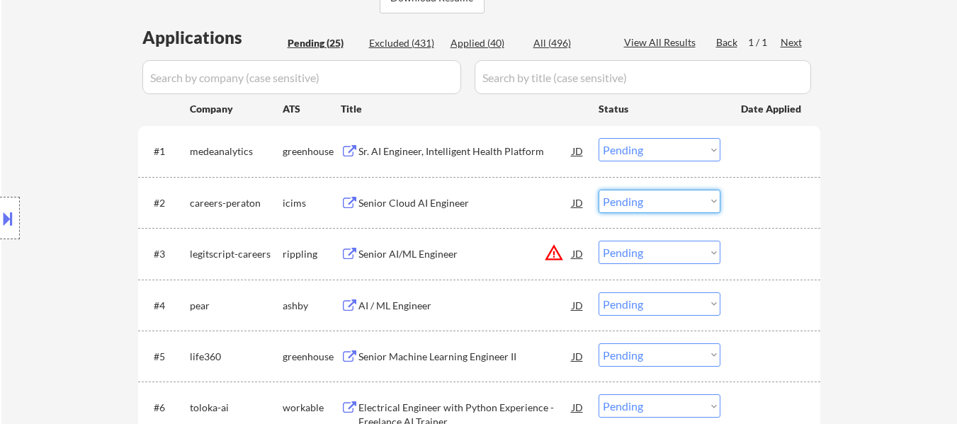
click at [619, 205] on select "Choose an option... Pending Applied Excluded (Questions) Excluded (Expired) Exc…" at bounding box center [660, 201] width 122 height 23
click at [599, 190] on select "Choose an option... Pending Applied Excluded (Questions) Excluded (Expired) Exc…" at bounding box center [660, 201] width 122 height 23
select select ""pending""
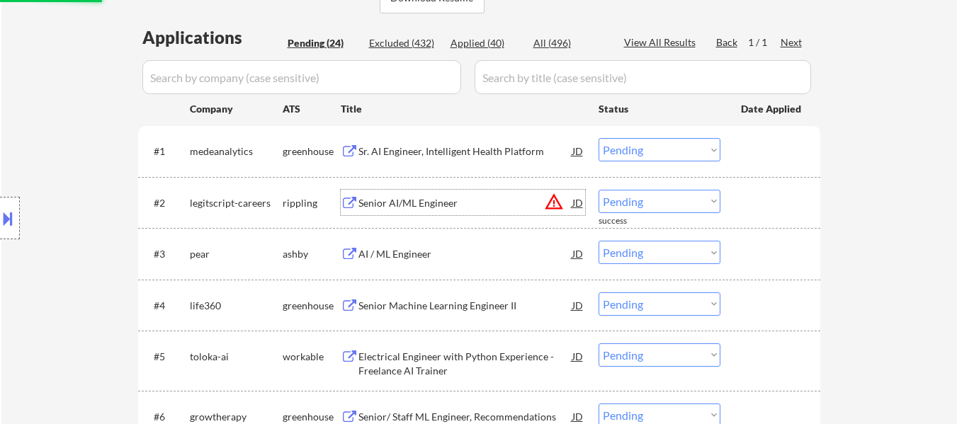
click at [422, 198] on div "Senior AI/ML Engineer" at bounding box center [466, 203] width 214 height 14
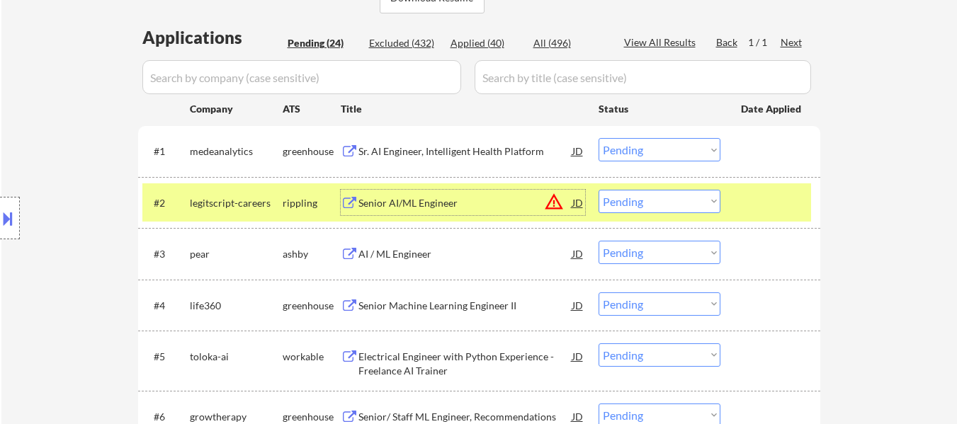
click at [676, 149] on select "Choose an option... Pending Applied Excluded (Questions) Excluded (Expired) Exc…" at bounding box center [660, 149] width 122 height 23
click at [599, 138] on select "Choose an option... Pending Applied Excluded (Questions) Excluded (Expired) Exc…" at bounding box center [660, 149] width 122 height 23
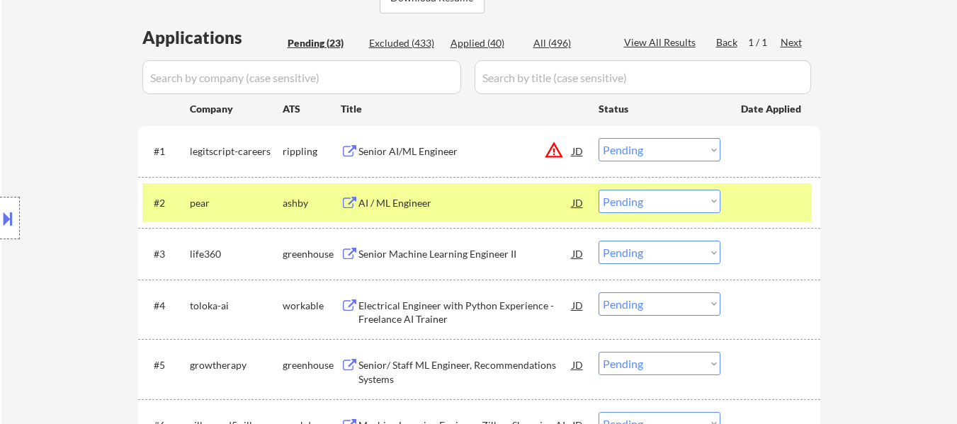
click at [733, 196] on div "#2 pear ashby AI / ML Engineer JD warning_amber Choose an option... Pending App…" at bounding box center [476, 203] width 669 height 38
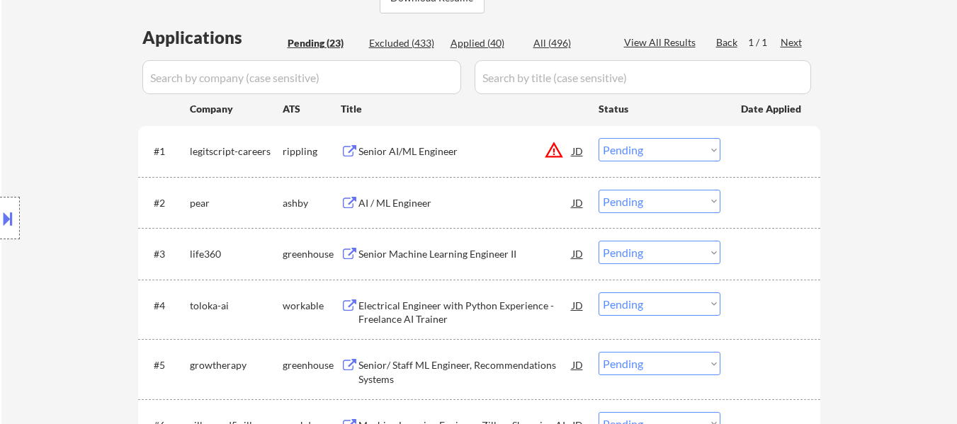
click at [412, 205] on div "AI / ML Engineer" at bounding box center [466, 203] width 214 height 14
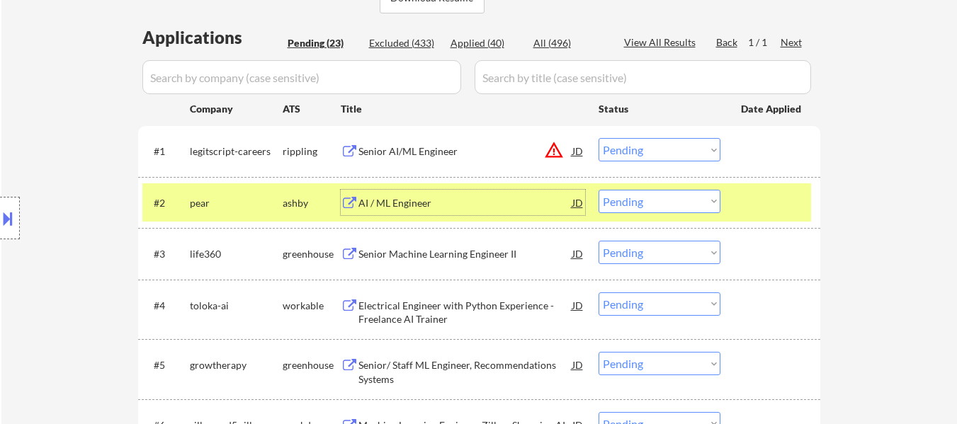
click at [705, 143] on select "Choose an option... Pending Applied Excluded (Questions) Excluded (Expired) Exc…" at bounding box center [660, 149] width 122 height 23
click at [599, 138] on select "Choose an option... Pending Applied Excluded (Questions) Excluded (Expired) Exc…" at bounding box center [660, 149] width 122 height 23
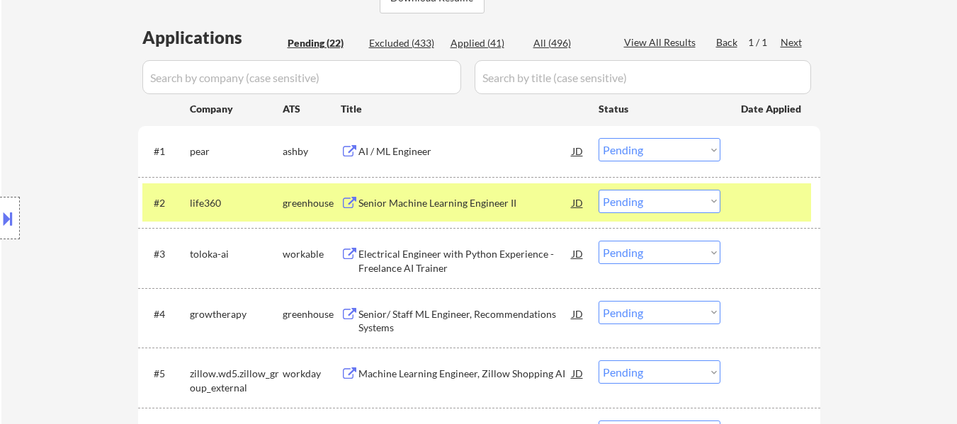
click at [757, 188] on div "#2 life360 greenhouse Senior Machine Learning Engineer II JD warning_amber Choo…" at bounding box center [476, 203] width 669 height 38
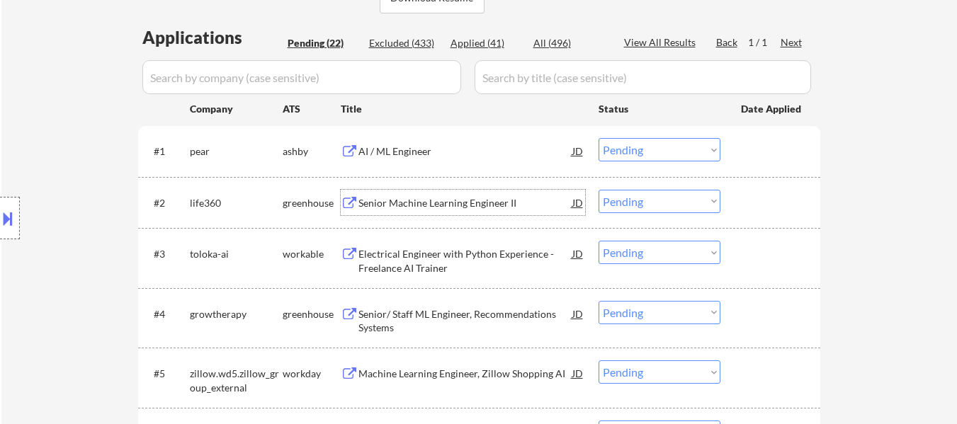
click at [446, 198] on div "Senior Machine Learning Engineer II" at bounding box center [466, 203] width 214 height 14
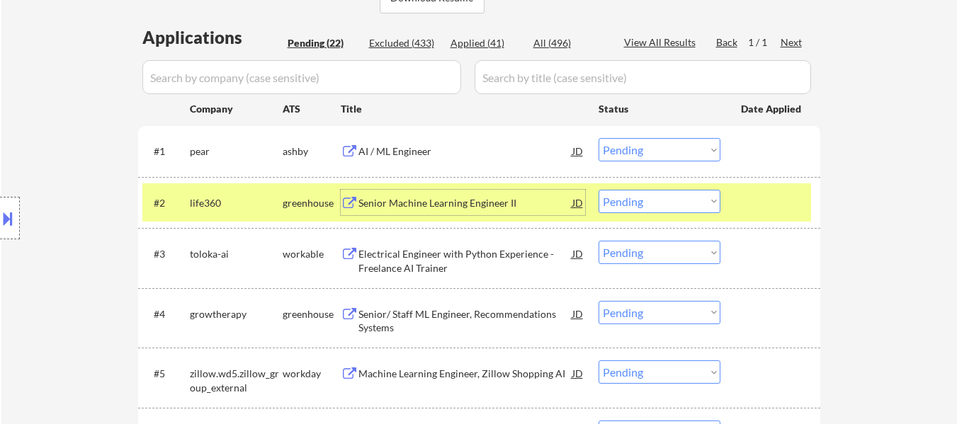
click at [694, 143] on select "Choose an option... Pending Applied Excluded (Questions) Excluded (Expired) Exc…" at bounding box center [660, 149] width 122 height 23
click at [599, 138] on select "Choose an option... Pending Applied Excluded (Questions) Excluded (Expired) Exc…" at bounding box center [660, 149] width 122 height 23
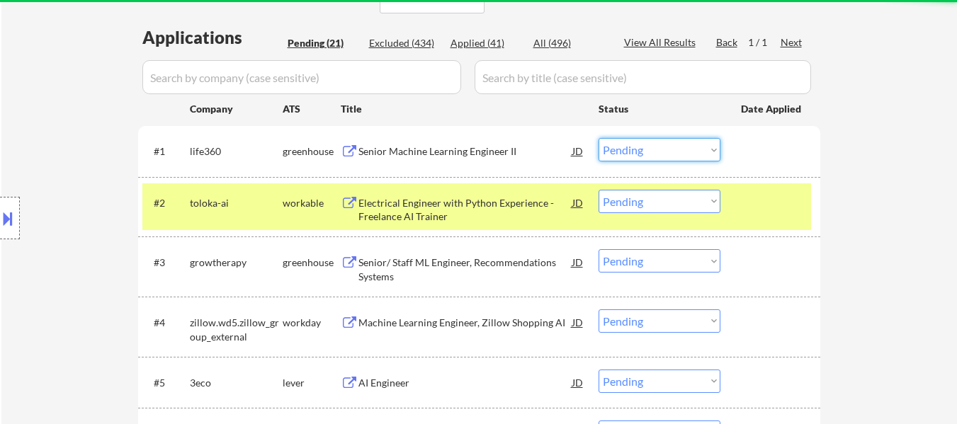
click at [696, 152] on select "Choose an option... Pending Applied Excluded (Questions) Excluded (Expired) Exc…" at bounding box center [660, 149] width 122 height 23
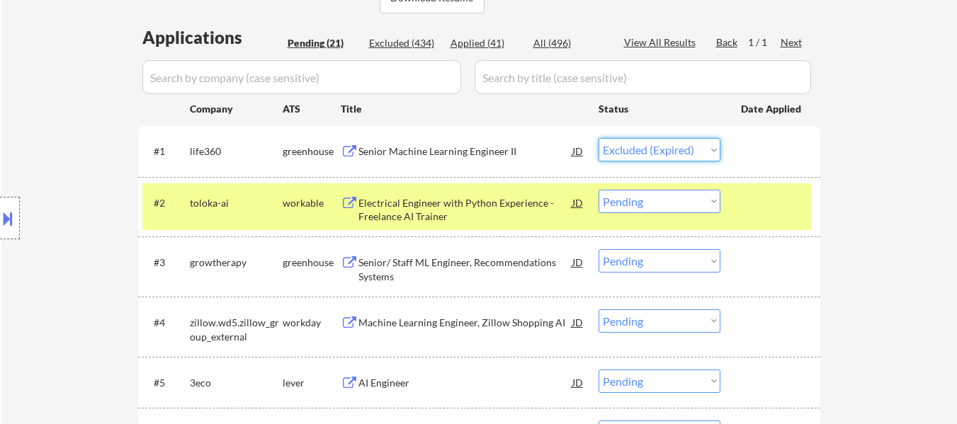
click at [599, 138] on select "Choose an option... Pending Applied Excluded (Questions) Excluded (Expired) Exc…" at bounding box center [660, 149] width 122 height 23
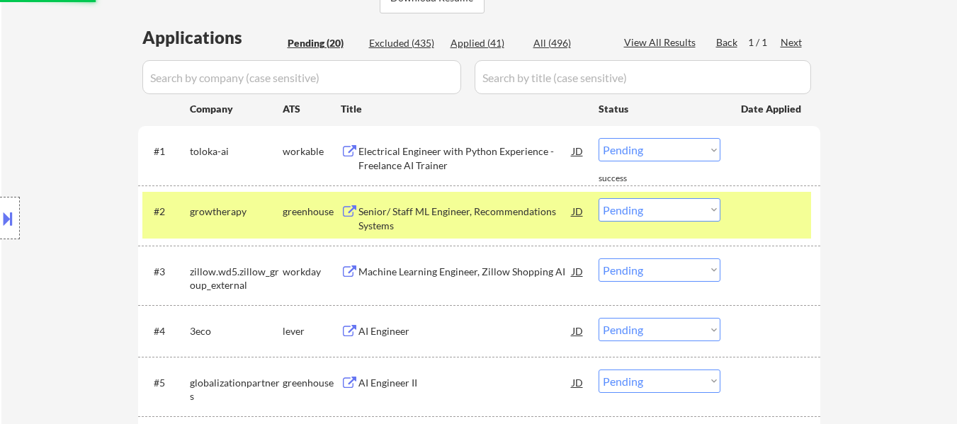
click at [786, 208] on div at bounding box center [772, 211] width 62 height 26
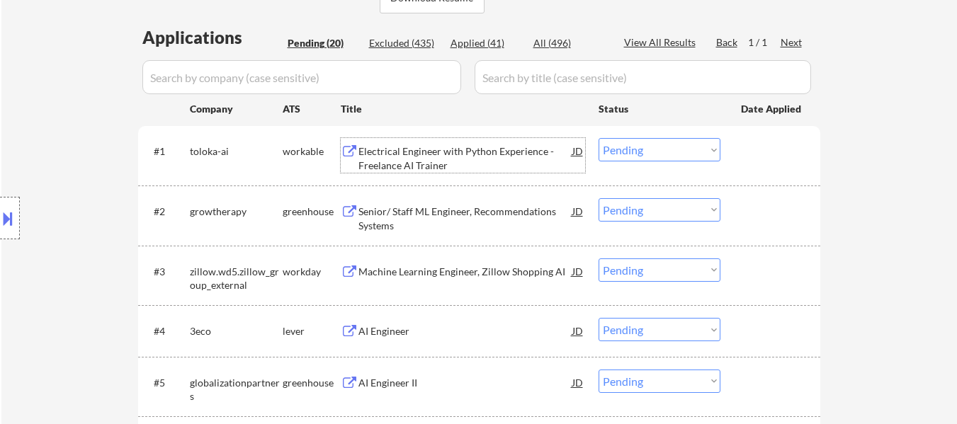
click at [443, 150] on div "Electrical Engineer with Python Experience - Freelance AI Trainer" at bounding box center [466, 159] width 214 height 28
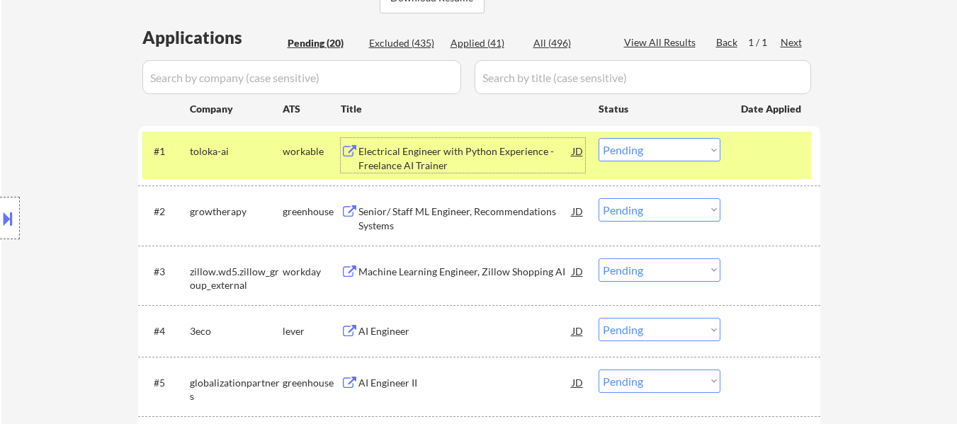
click at [526, 230] on div "Senior/ Staff ML Engineer, Recommendations Systems" at bounding box center [466, 219] width 214 height 28
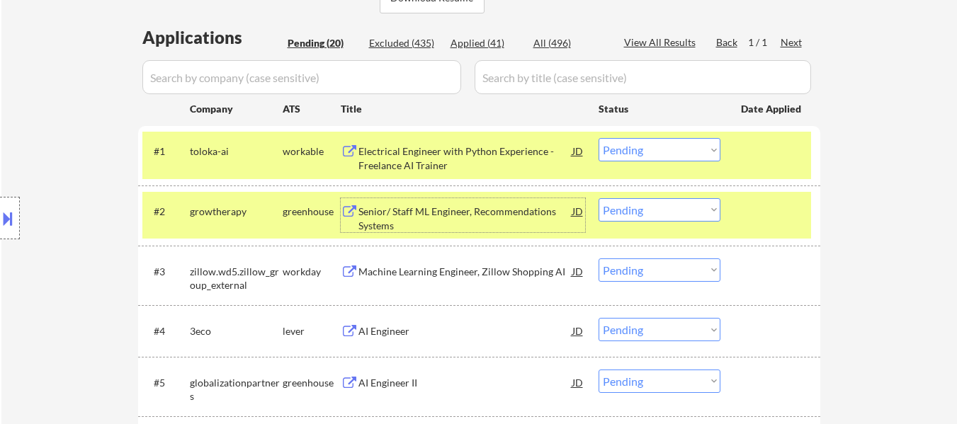
drag, startPoint x: 677, startPoint y: 143, endPoint x: 686, endPoint y: 142, distance: 9.2
click at [677, 142] on select "Choose an option... Pending Applied Excluded (Questions) Excluded (Expired) Exc…" at bounding box center [660, 149] width 122 height 23
click at [599, 138] on select "Choose an option... Pending Applied Excluded (Questions) Excluded (Expired) Exc…" at bounding box center [660, 149] width 122 height 23
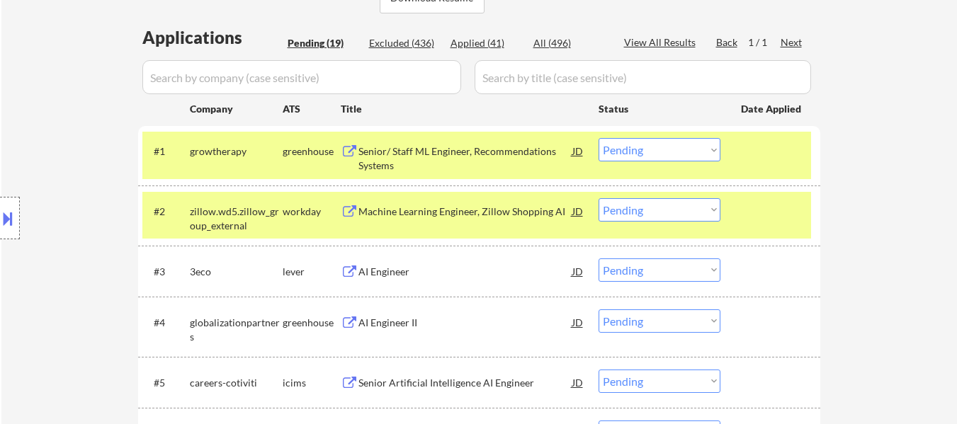
click at [772, 216] on div at bounding box center [772, 211] width 62 height 26
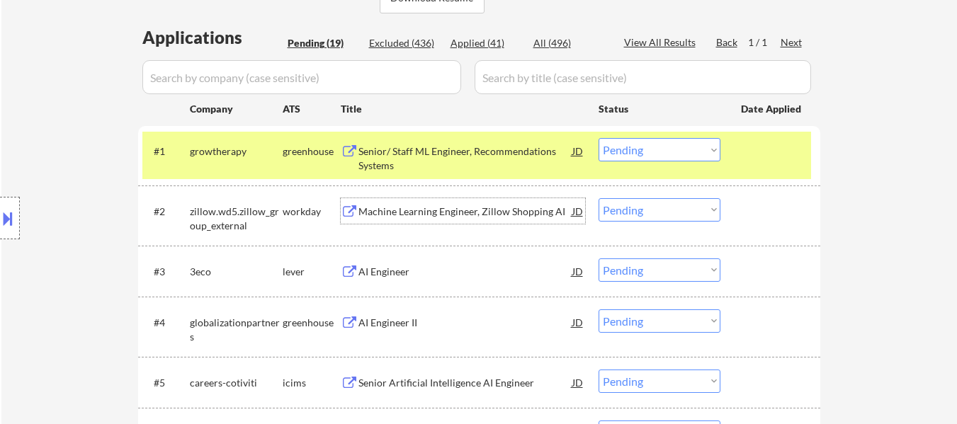
click at [465, 208] on div "Machine Learning Engineer, Zillow Shopping AI" at bounding box center [466, 212] width 214 height 14
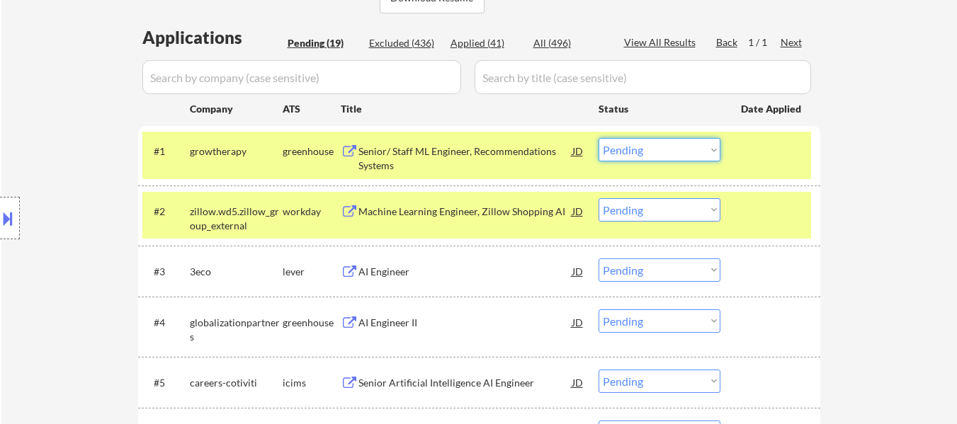
click at [650, 149] on select "Choose an option... Pending Applied Excluded (Questions) Excluded (Expired) Exc…" at bounding box center [660, 149] width 122 height 23
click at [599, 138] on select "Choose an option... Pending Applied Excluded (Questions) Excluded (Expired) Exc…" at bounding box center [660, 149] width 122 height 23
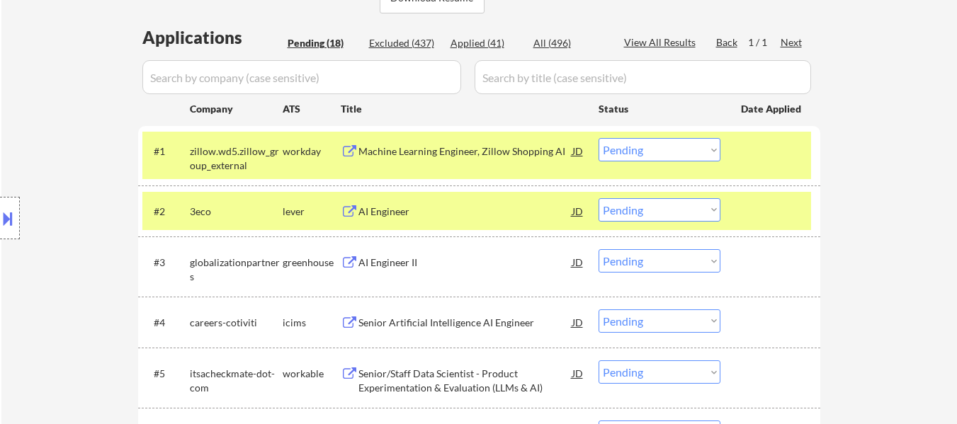
click at [677, 147] on select "Choose an option... Pending Applied Excluded (Questions) Excluded (Expired) Exc…" at bounding box center [660, 149] width 122 height 23
click at [599, 138] on select "Choose an option... Pending Applied Excluded (Questions) Excluded (Expired) Exc…" at bounding box center [660, 149] width 122 height 23
select select ""pending""
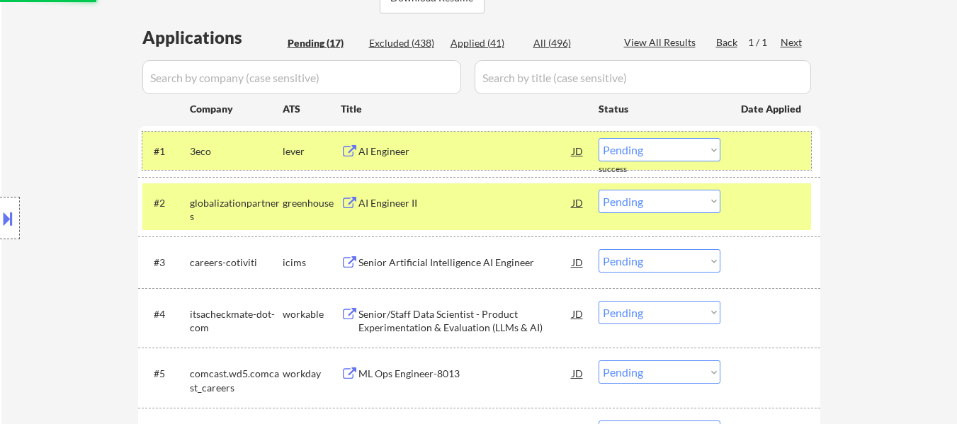
click at [785, 162] on div at bounding box center [772, 151] width 62 height 26
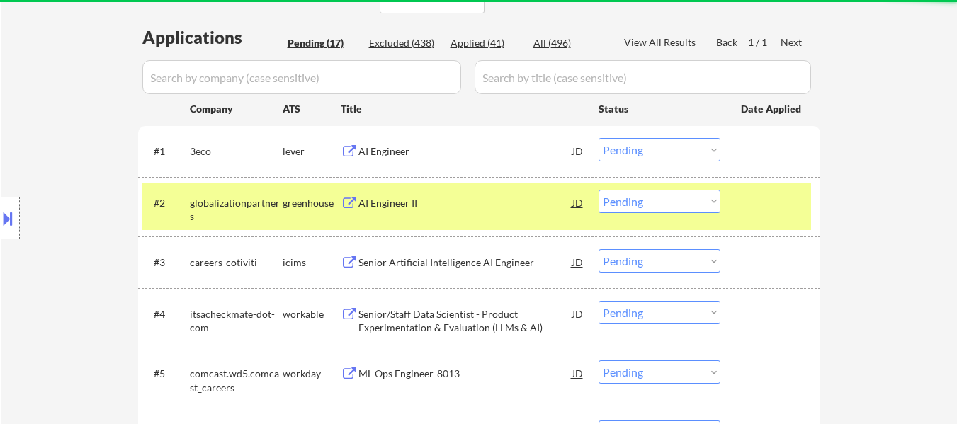
click at [781, 205] on div at bounding box center [772, 203] width 62 height 26
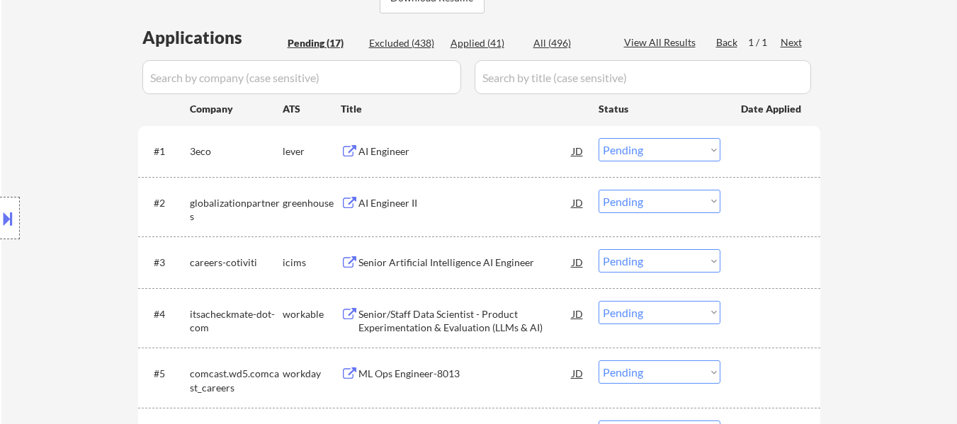
click at [397, 144] on div "AI Engineer" at bounding box center [466, 151] width 214 height 26
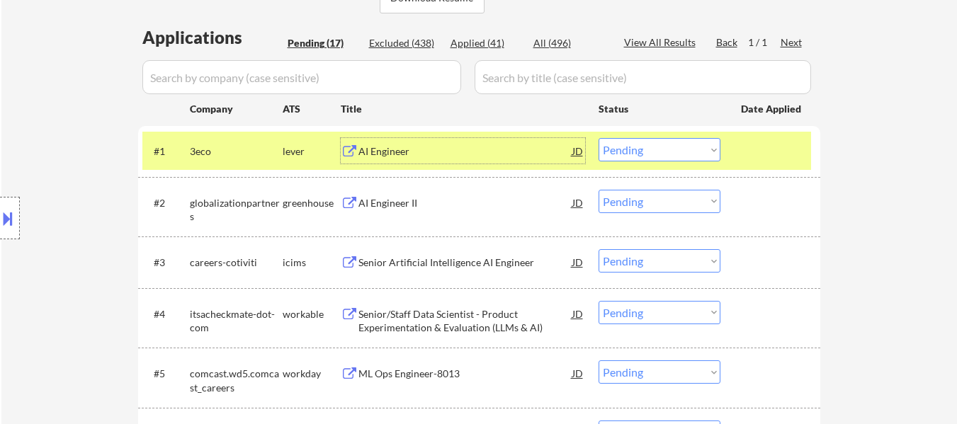
click at [393, 207] on div "AI Engineer II" at bounding box center [466, 203] width 214 height 14
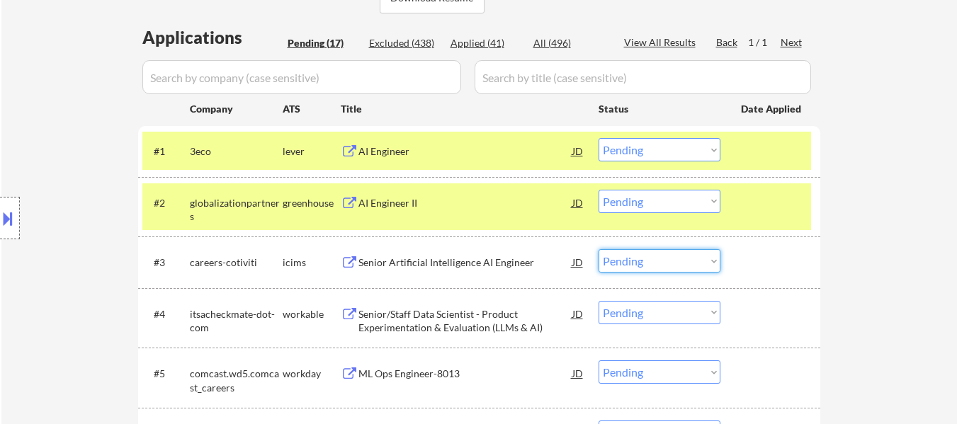
click at [649, 252] on select "Choose an option... Pending Applied Excluded (Questions) Excluded (Expired) Exc…" at bounding box center [660, 260] width 122 height 23
click at [599, 249] on select "Choose an option... Pending Applied Excluded (Questions) Excluded (Expired) Exc…" at bounding box center [660, 260] width 122 height 23
select select ""pending""
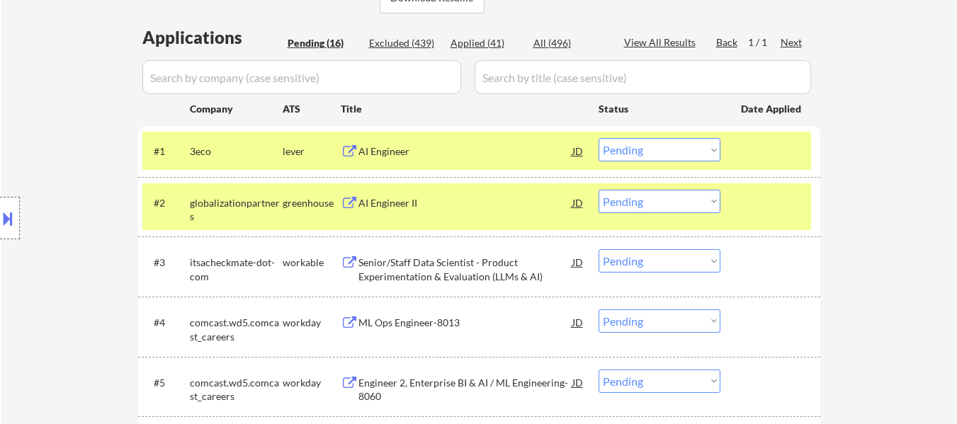
click at [447, 265] on div "Senior/Staff Data Scientist - Product Experimentation & Evaluation (LLMs & AI)" at bounding box center [466, 270] width 214 height 28
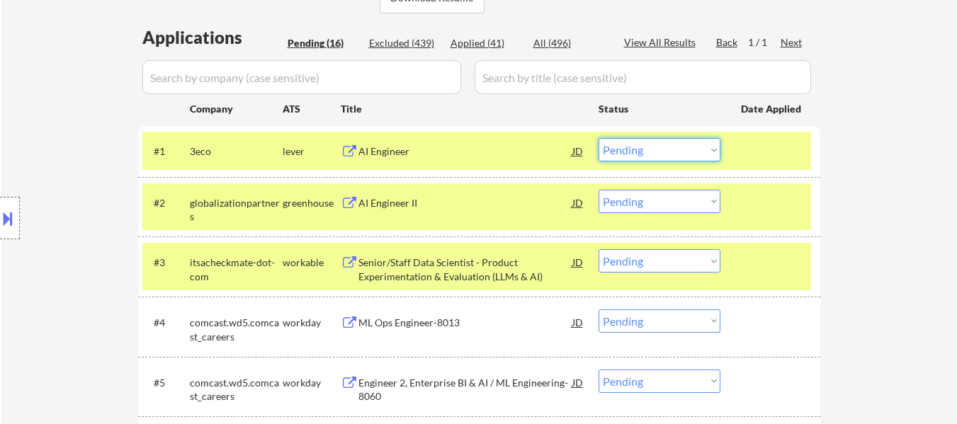
click at [618, 152] on select "Choose an option... Pending Applied Excluded (Questions) Excluded (Expired) Exc…" at bounding box center [660, 149] width 122 height 23
click at [599, 138] on select "Choose an option... Pending Applied Excluded (Questions) Excluded (Expired) Exc…" at bounding box center [660, 149] width 122 height 23
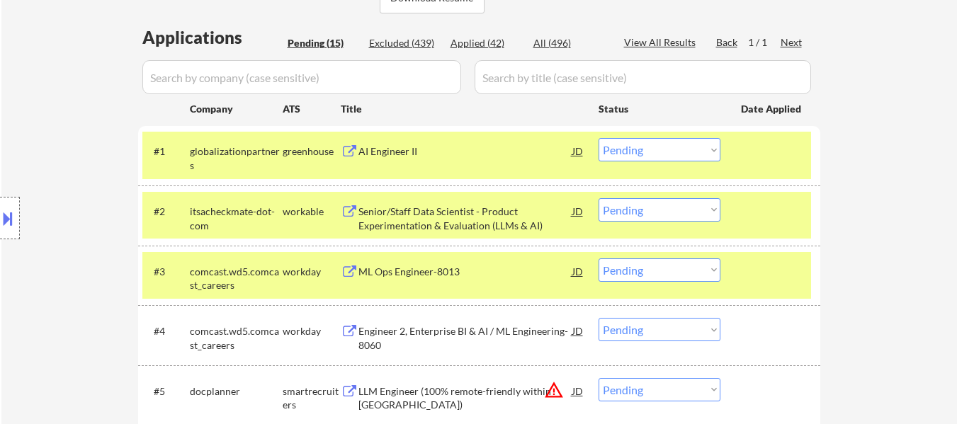
click at [684, 151] on select "Choose an option... Pending Applied Excluded (Questions) Excluded (Expired) Exc…" at bounding box center [660, 149] width 122 height 23
click at [599, 138] on select "Choose an option... Pending Applied Excluded (Questions) Excluded (Expired) Exc…" at bounding box center [660, 149] width 122 height 23
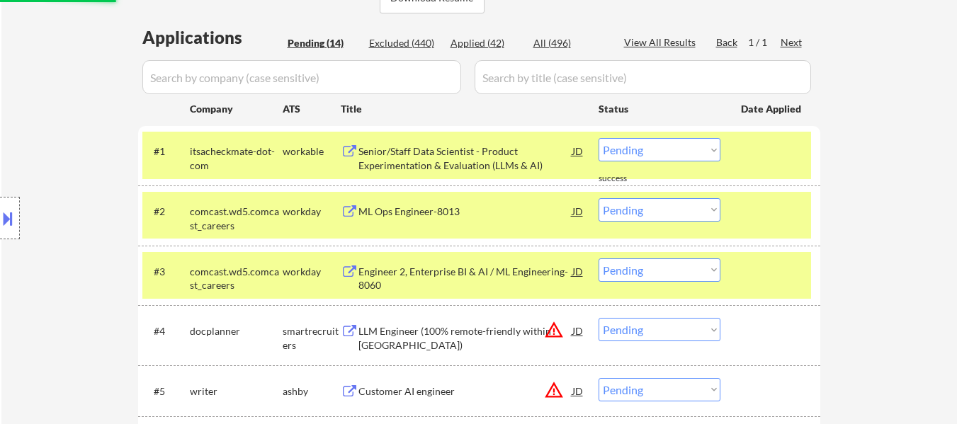
click at [760, 264] on div at bounding box center [772, 272] width 62 height 26
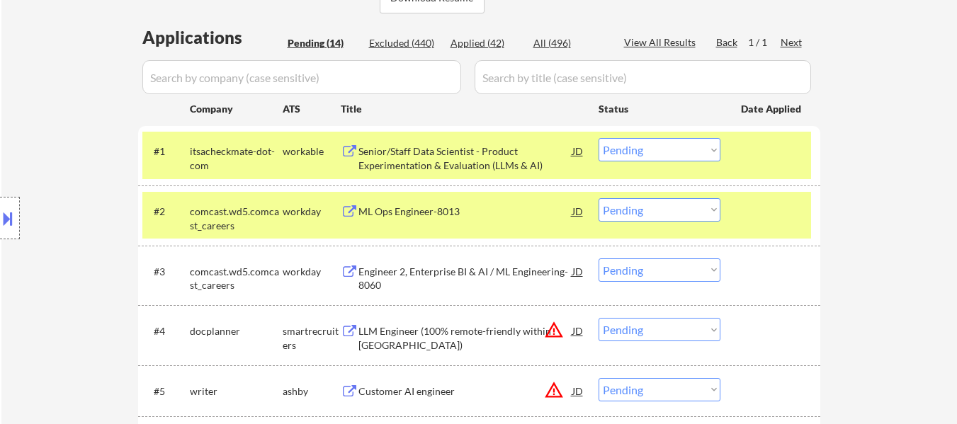
click at [430, 208] on div "ML Ops Engineer-8013" at bounding box center [466, 212] width 214 height 14
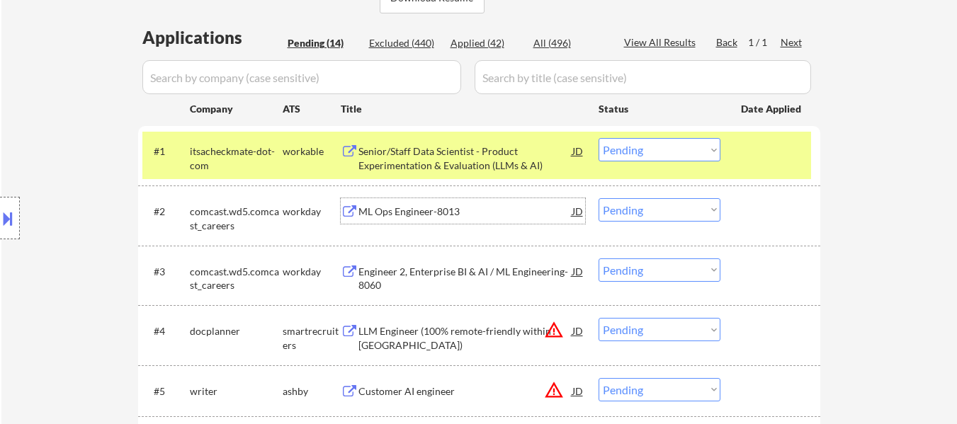
click at [674, 144] on select "Choose an option... Pending Applied Excluded (Questions) Excluded (Expired) Exc…" at bounding box center [660, 149] width 122 height 23
click at [599, 138] on select "Choose an option... Pending Applied Excluded (Questions) Excluded (Expired) Exc…" at bounding box center [660, 149] width 122 height 23
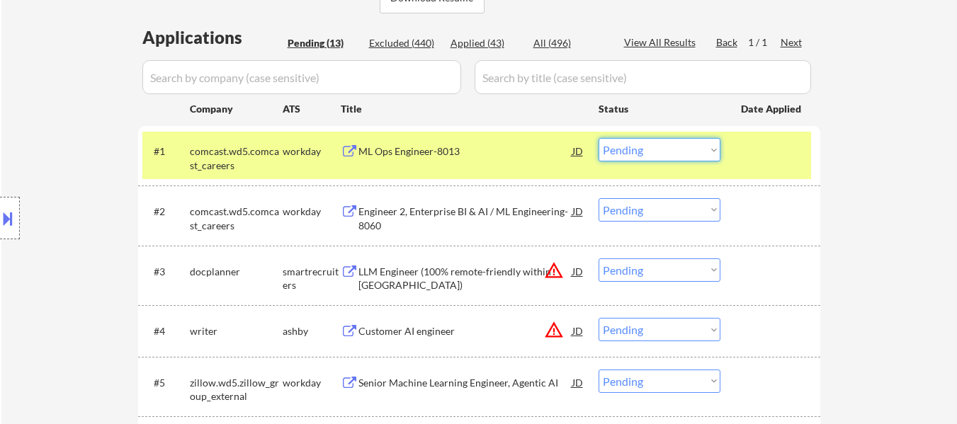
click at [642, 151] on select "Choose an option... Pending Applied Excluded (Questions) Excluded (Expired) Exc…" at bounding box center [660, 149] width 122 height 23
click at [599, 138] on select "Choose an option... Pending Applied Excluded (Questions) Excluded (Expired) Exc…" at bounding box center [660, 149] width 122 height 23
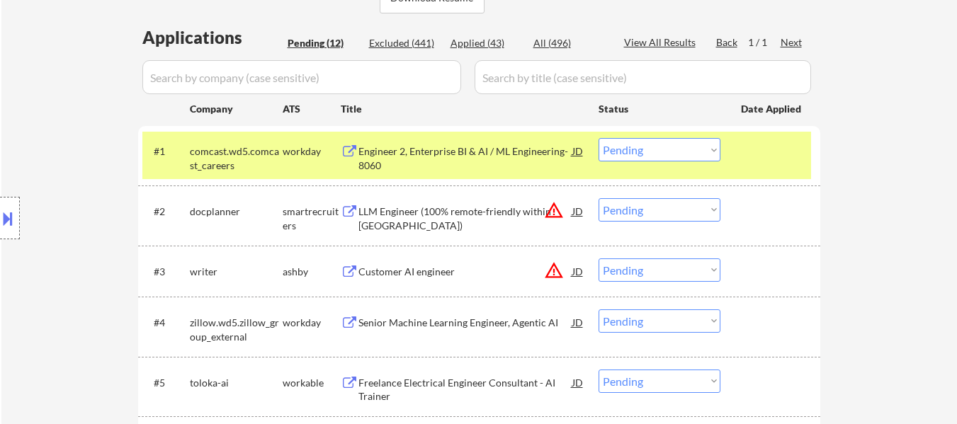
click at [679, 146] on select "Choose an option... Pending Applied Excluded (Questions) Excluded (Expired) Exc…" at bounding box center [660, 149] width 122 height 23
click at [599, 138] on select "Choose an option... Pending Applied Excluded (Questions) Excluded (Expired) Exc…" at bounding box center [660, 149] width 122 height 23
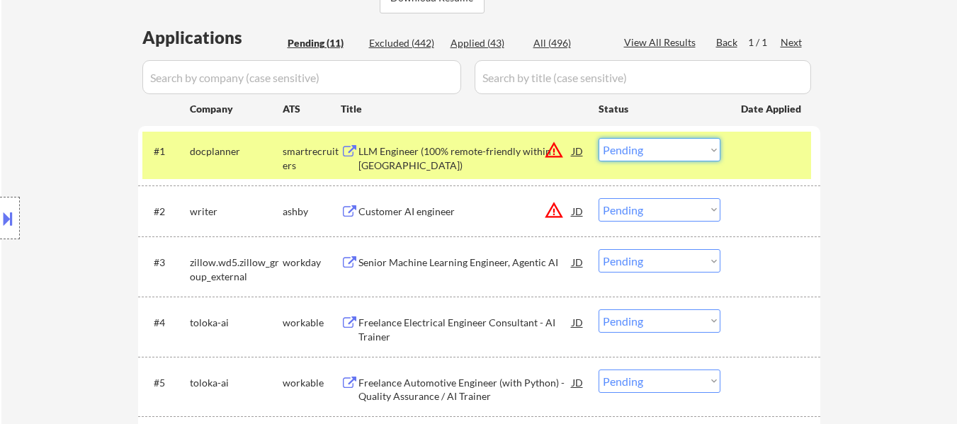
click at [712, 146] on select "Choose an option... Pending Applied Excluded (Questions) Excluded (Expired) Exc…" at bounding box center [660, 149] width 122 height 23
click at [599, 138] on select "Choose an option... Pending Applied Excluded (Questions) Excluded (Expired) Exc…" at bounding box center [660, 149] width 122 height 23
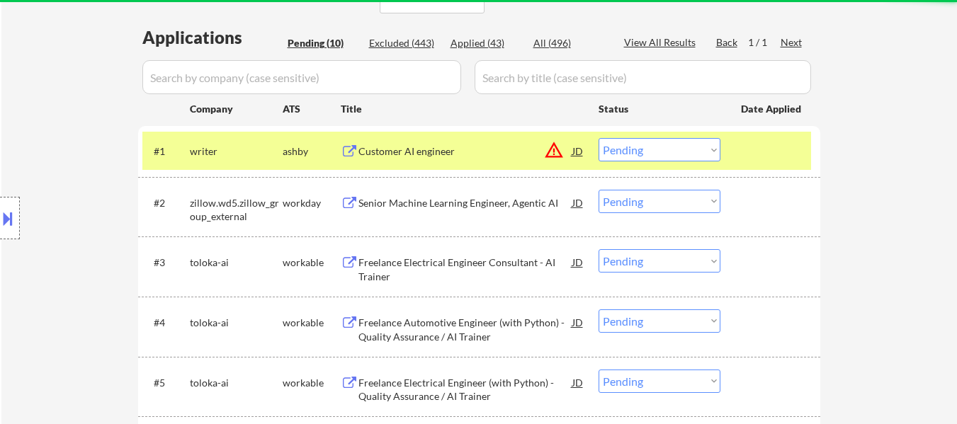
click at [404, 151] on div "Customer AI engineer" at bounding box center [466, 152] width 214 height 14
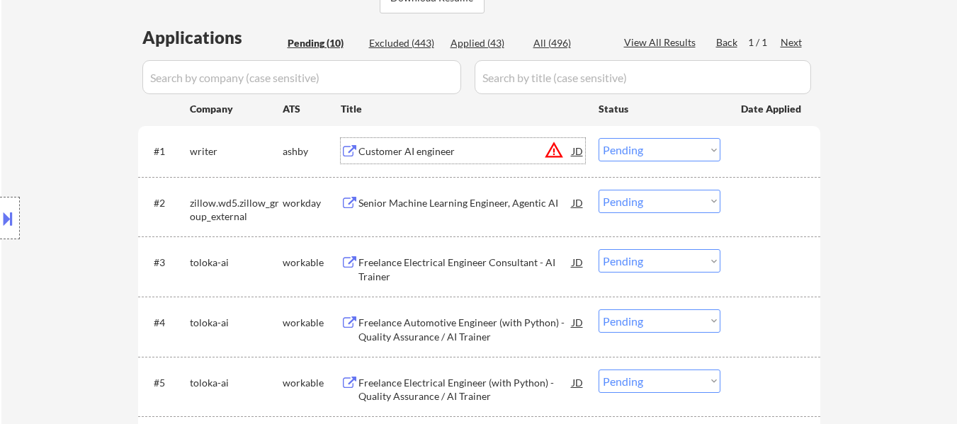
click at [643, 145] on select "Choose an option... Pending Applied Excluded (Questions) Excluded (Expired) Exc…" at bounding box center [660, 149] width 122 height 23
click at [599, 138] on select "Choose an option... Pending Applied Excluded (Questions) Excluded (Expired) Exc…" at bounding box center [660, 149] width 122 height 23
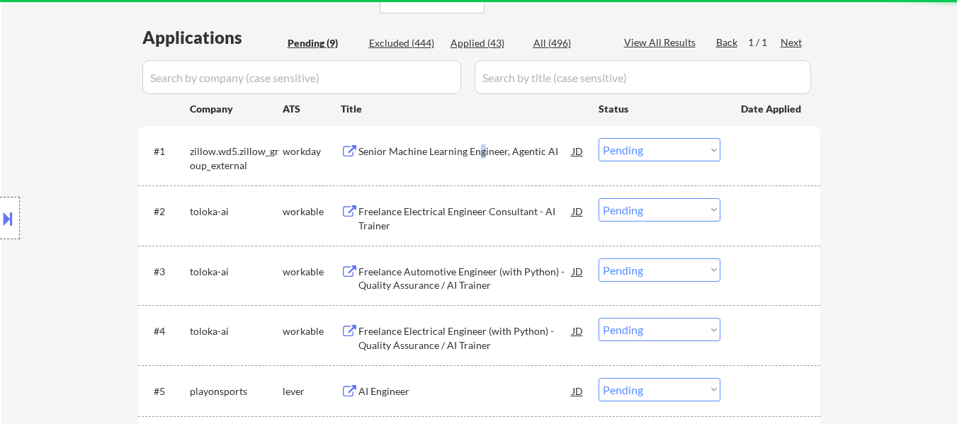
click at [481, 158] on div "Senior Machine Learning Engineer, Agentic AI" at bounding box center [466, 151] width 214 height 26
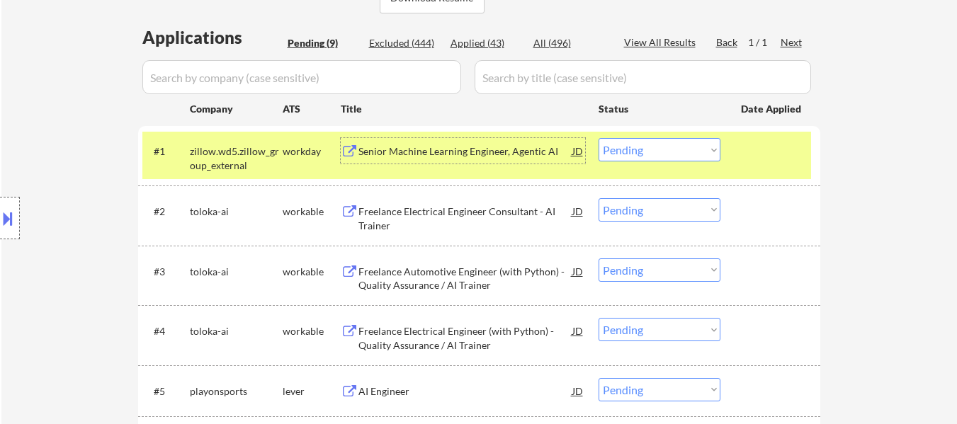
click at [407, 211] on div "Freelance Electrical Engineer Consultant - AI Trainer" at bounding box center [466, 219] width 214 height 28
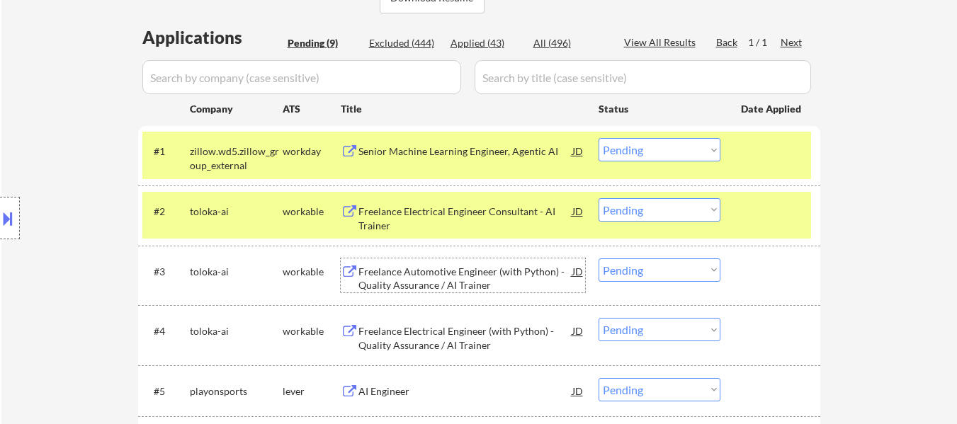
click at [487, 278] on div "Freelance Automotive Engineer (with Python) - Quality Assurance / AI Trainer" at bounding box center [466, 279] width 214 height 28
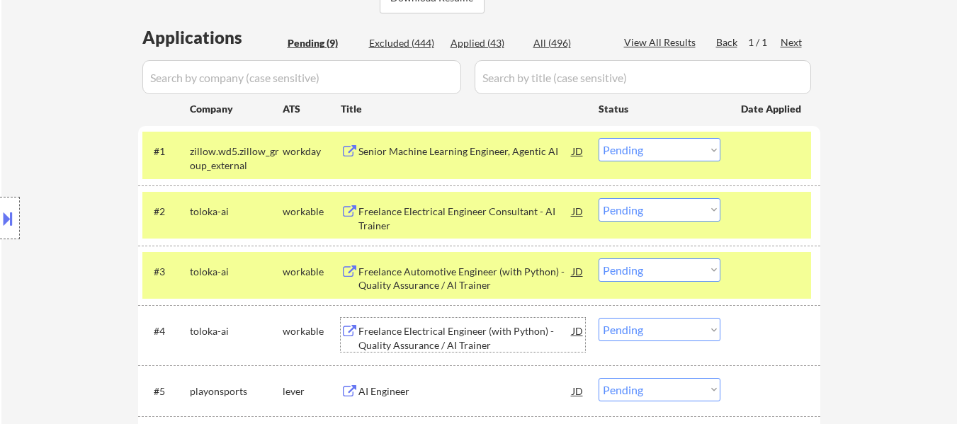
click at [453, 339] on div "Freelance Electrical Engineer (with Python) - Quality Assurance / AI Trainer" at bounding box center [466, 338] width 214 height 28
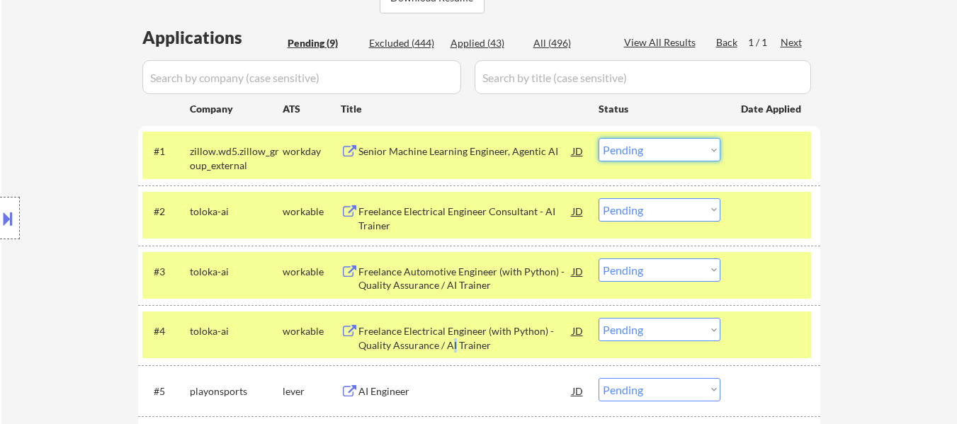
click at [663, 142] on select "Choose an option... Pending Applied Excluded (Questions) Excluded (Expired) Exc…" at bounding box center [660, 149] width 122 height 23
click at [599, 138] on select "Choose an option... Pending Applied Excluded (Questions) Excluded (Expired) Exc…" at bounding box center [660, 149] width 122 height 23
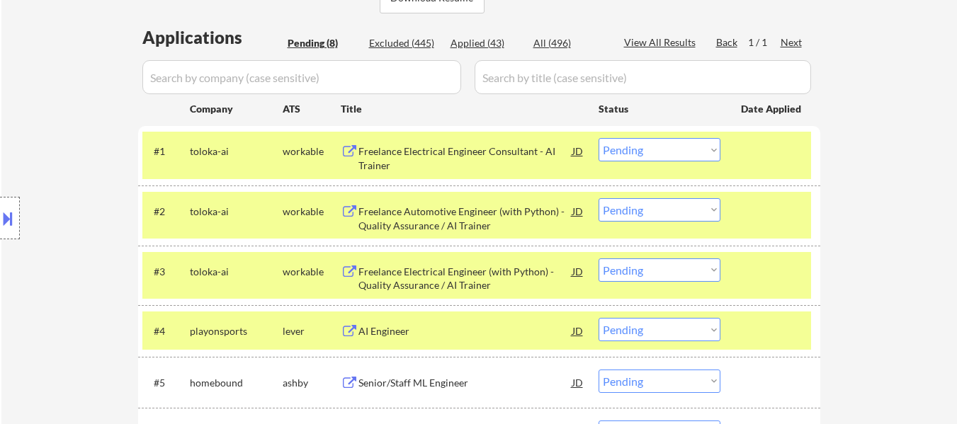
click at [653, 156] on select "Choose an option... Pending Applied Excluded (Questions) Excluded (Expired) Exc…" at bounding box center [660, 149] width 122 height 23
click at [599, 138] on select "Choose an option... Pending Applied Excluded (Questions) Excluded (Expired) Exc…" at bounding box center [660, 149] width 122 height 23
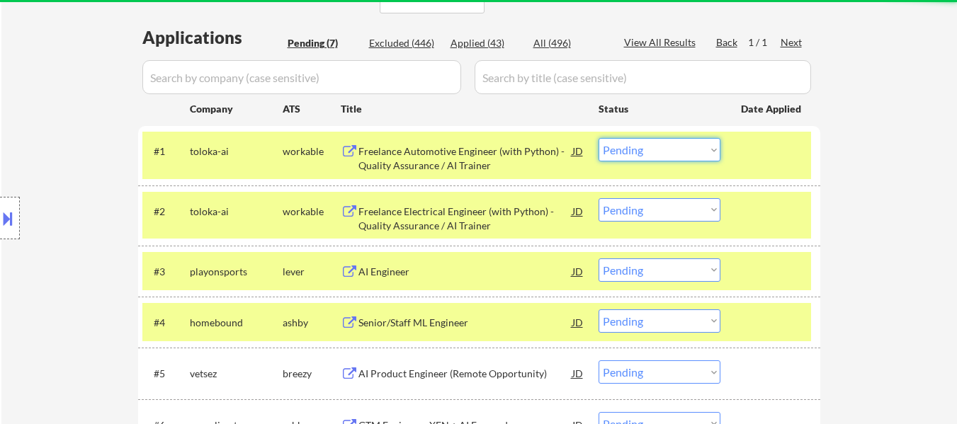
drag, startPoint x: 686, startPoint y: 149, endPoint x: 686, endPoint y: 161, distance: 12.0
click at [686, 149] on select "Choose an option... Pending Applied Excluded (Questions) Excluded (Expired) Exc…" at bounding box center [660, 149] width 122 height 23
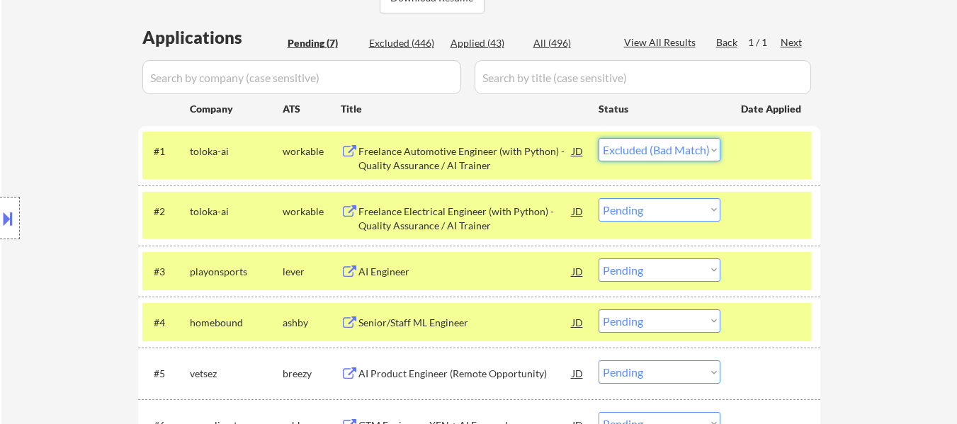
click at [599, 138] on select "Choose an option... Pending Applied Excluded (Questions) Excluded (Expired) Exc…" at bounding box center [660, 149] width 122 height 23
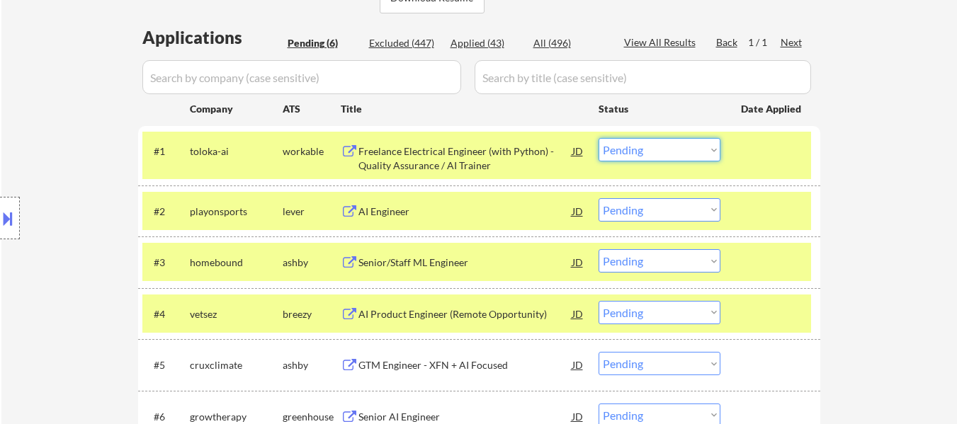
click at [650, 154] on select "Choose an option... Pending Applied Excluded (Questions) Excluded (Expired) Exc…" at bounding box center [660, 149] width 122 height 23
click at [599, 138] on select "Choose an option... Pending Applied Excluded (Questions) Excluded (Expired) Exc…" at bounding box center [660, 149] width 122 height 23
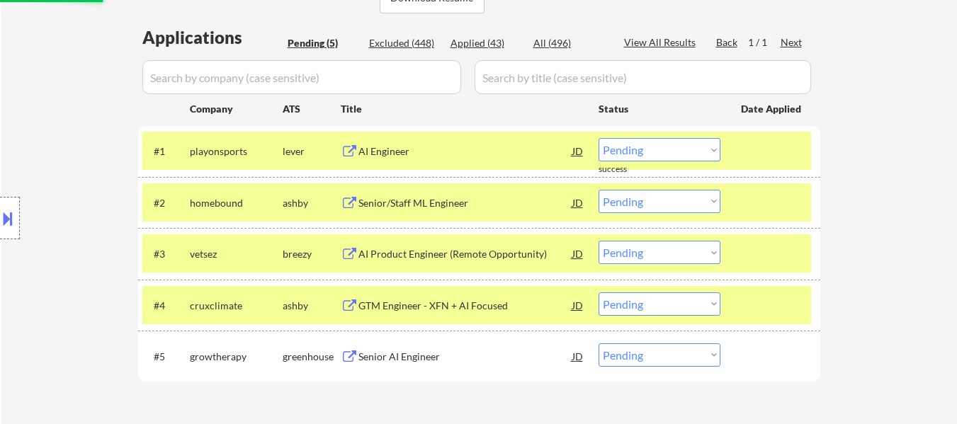
click at [397, 153] on div "AI Engineer" at bounding box center [466, 152] width 214 height 14
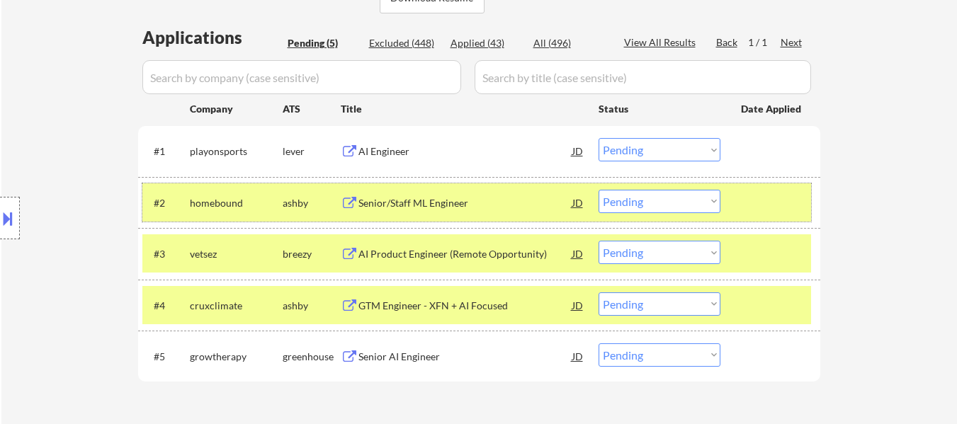
click at [791, 204] on div at bounding box center [772, 203] width 62 height 26
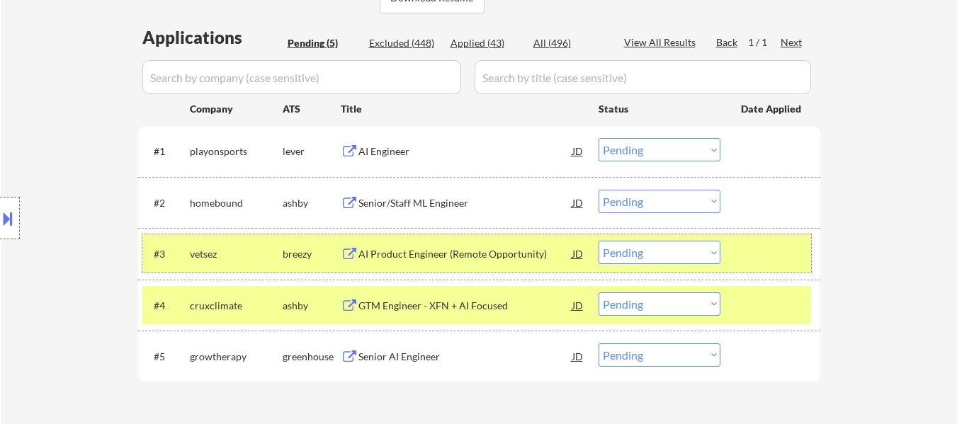
drag, startPoint x: 757, startPoint y: 261, endPoint x: 752, endPoint y: 338, distance: 77.3
click at [757, 261] on div at bounding box center [772, 254] width 62 height 26
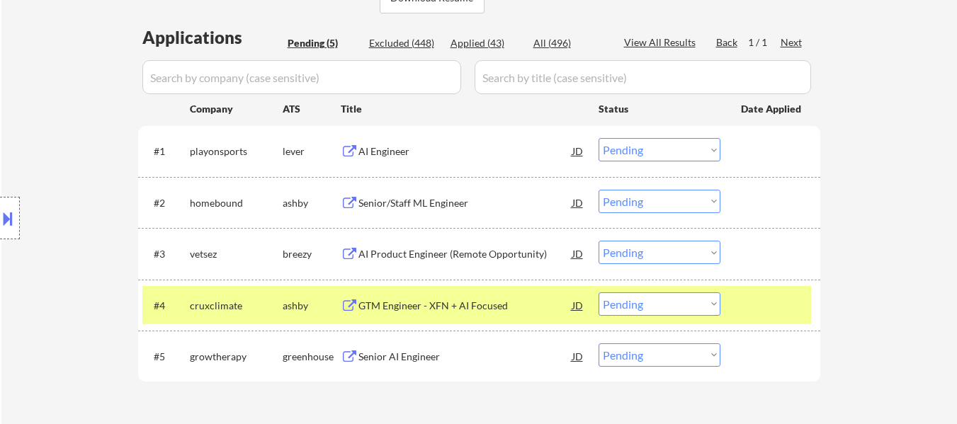
click at [751, 339] on div "#5 growtherapy greenhouse Senior AI Engineer JD warning_amber Choose an option.…" at bounding box center [476, 356] width 669 height 38
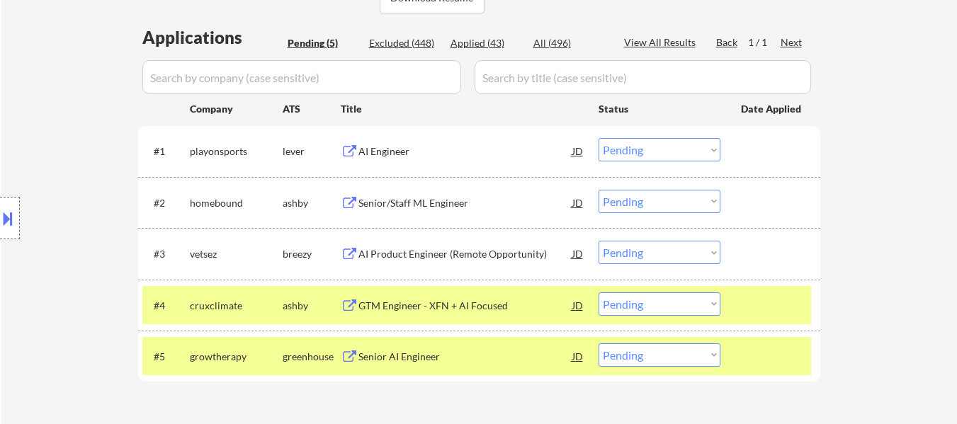
click at [423, 198] on div "Senior/Staff ML Engineer" at bounding box center [466, 203] width 214 height 14
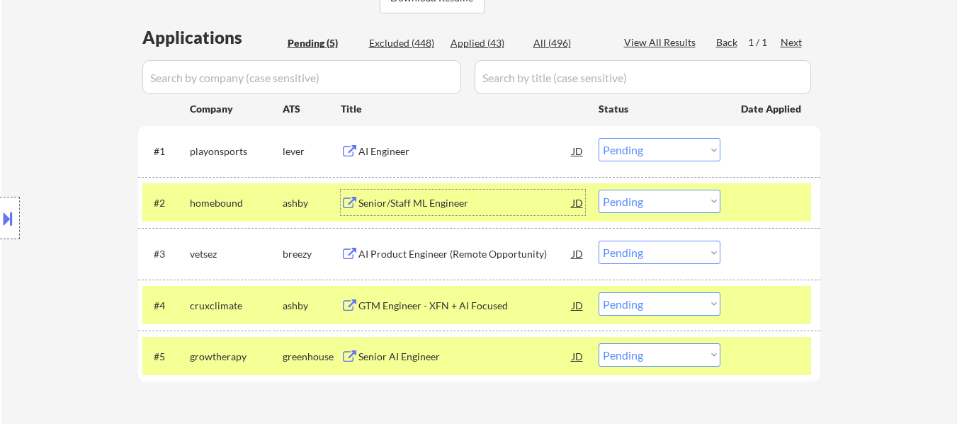
click at [679, 152] on select "Choose an option... Pending Applied Excluded (Questions) Excluded (Expired) Exc…" at bounding box center [660, 149] width 122 height 23
click at [599, 138] on select "Choose an option... Pending Applied Excluded (Questions) Excluded (Expired) Exc…" at bounding box center [660, 149] width 122 height 23
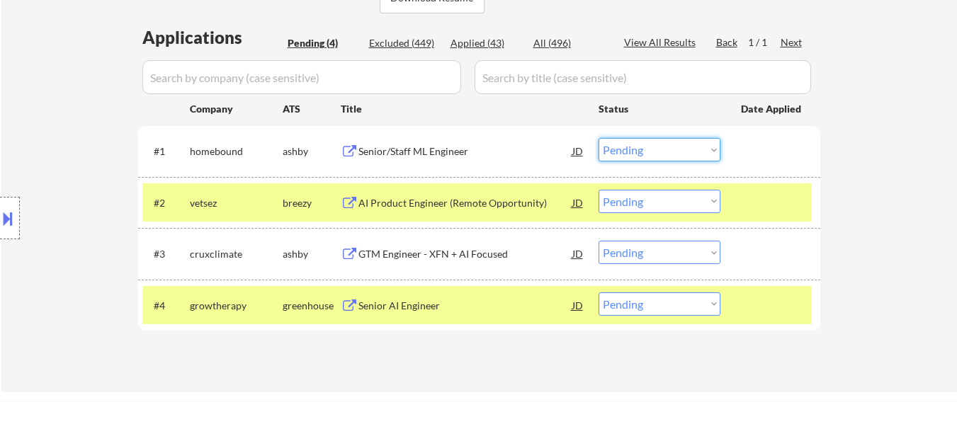
click at [661, 146] on select "Choose an option... Pending Applied Excluded (Questions) Excluded (Expired) Exc…" at bounding box center [660, 149] width 122 height 23
click at [599, 138] on select "Choose an option... Pending Applied Excluded (Questions) Excluded (Expired) Exc…" at bounding box center [660, 149] width 122 height 23
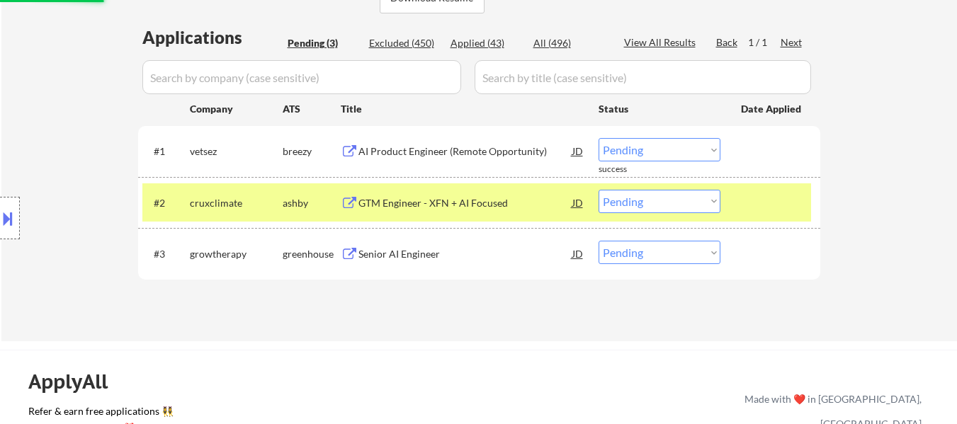
click at [511, 148] on div "AI Product Engineer (Remote Opportunity)" at bounding box center [466, 152] width 214 height 14
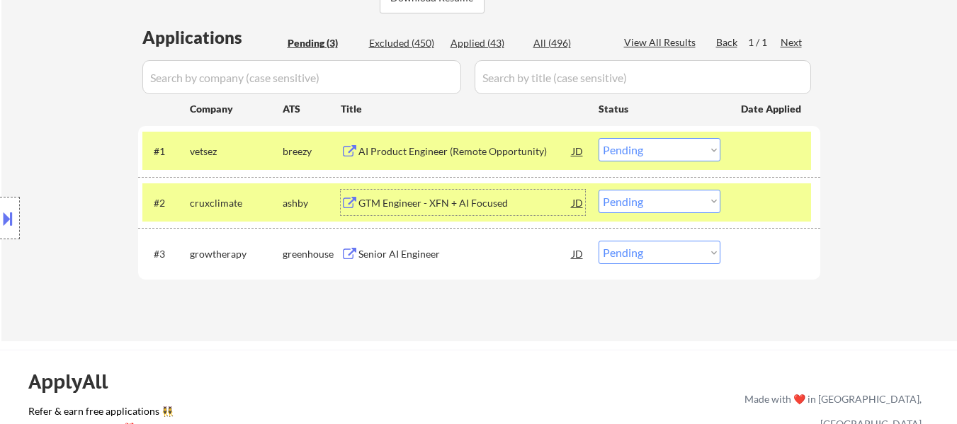
click at [475, 211] on div "GTM Engineer - XFN + AI Focused" at bounding box center [466, 203] width 214 height 26
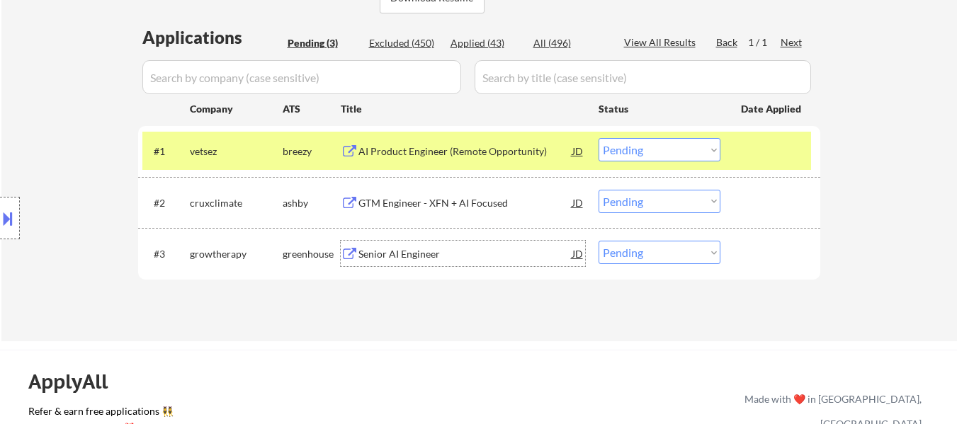
click at [413, 265] on div "Senior AI Engineer" at bounding box center [466, 254] width 214 height 26
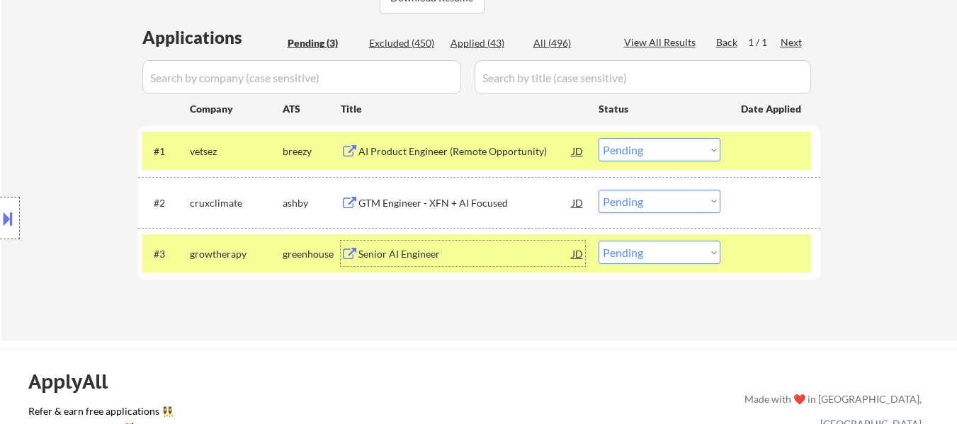
click at [649, 153] on select "Choose an option... Pending Applied Excluded (Questions) Excluded (Expired) Exc…" at bounding box center [660, 149] width 122 height 23
click at [599, 138] on select "Choose an option... Pending Applied Excluded (Questions) Excluded (Expired) Exc…" at bounding box center [660, 149] width 122 height 23
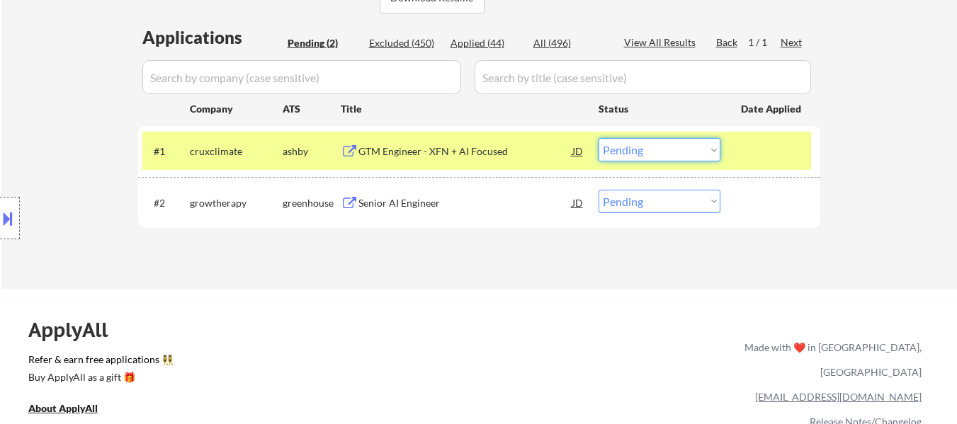
drag, startPoint x: 649, startPoint y: 148, endPoint x: 660, endPoint y: 159, distance: 15.0
click at [649, 148] on select "Choose an option... Pending Applied Excluded (Questions) Excluded (Expired) Exc…" at bounding box center [660, 149] width 122 height 23
click at [599, 138] on select "Choose an option... Pending Applied Excluded (Questions) Excluded (Expired) Exc…" at bounding box center [660, 149] width 122 height 23
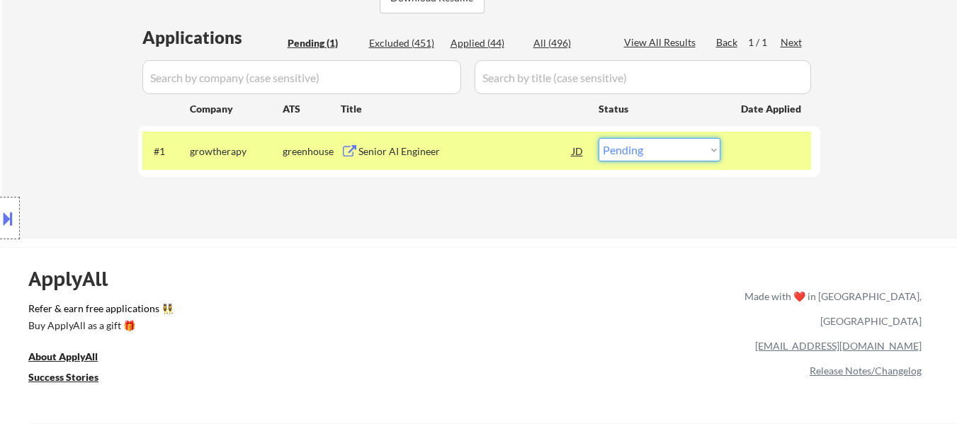
click at [658, 157] on select "Choose an option... Pending Applied Excluded (Questions) Excluded (Expired) Exc…" at bounding box center [660, 149] width 122 height 23
select select ""excluded__bad_match_""
click at [599, 138] on select "Choose an option... Pending Applied Excluded (Questions) Excluded (Expired) Exc…" at bounding box center [660, 149] width 122 height 23
